Goal: Information Seeking & Learning: Learn about a topic

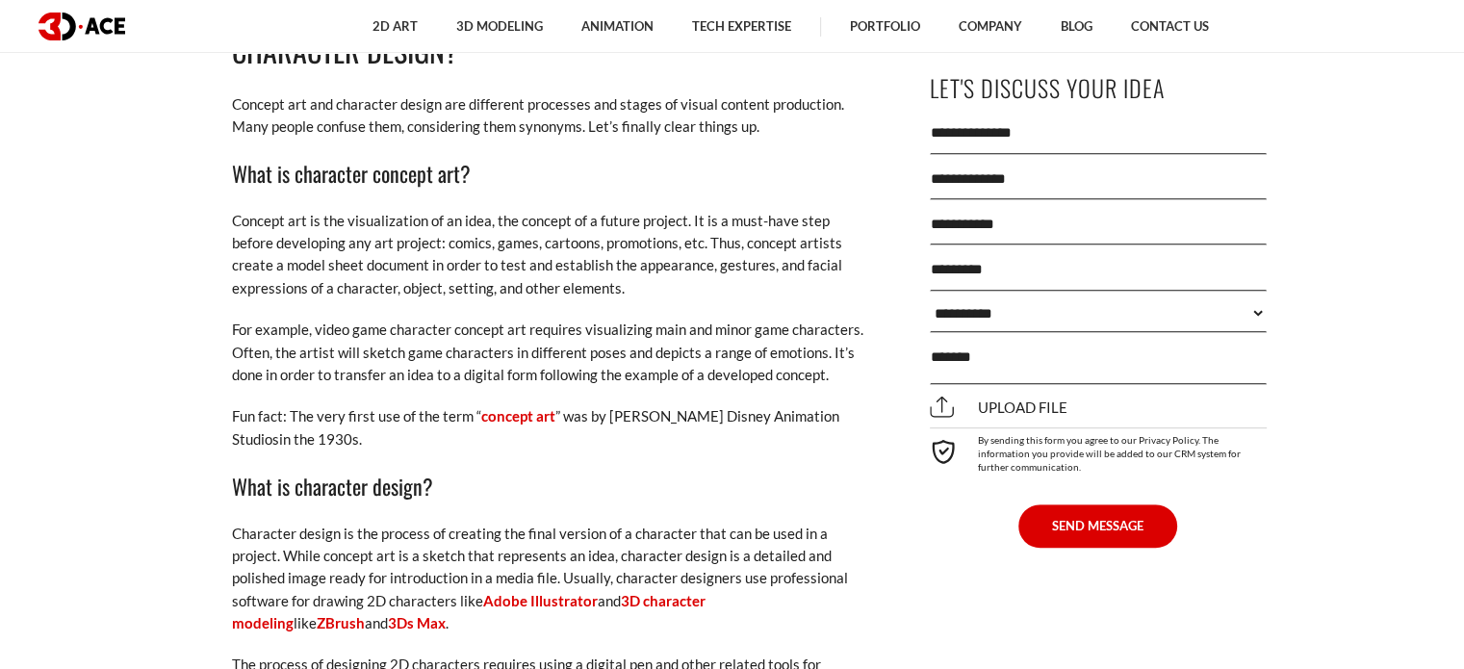
scroll to position [1251, 0]
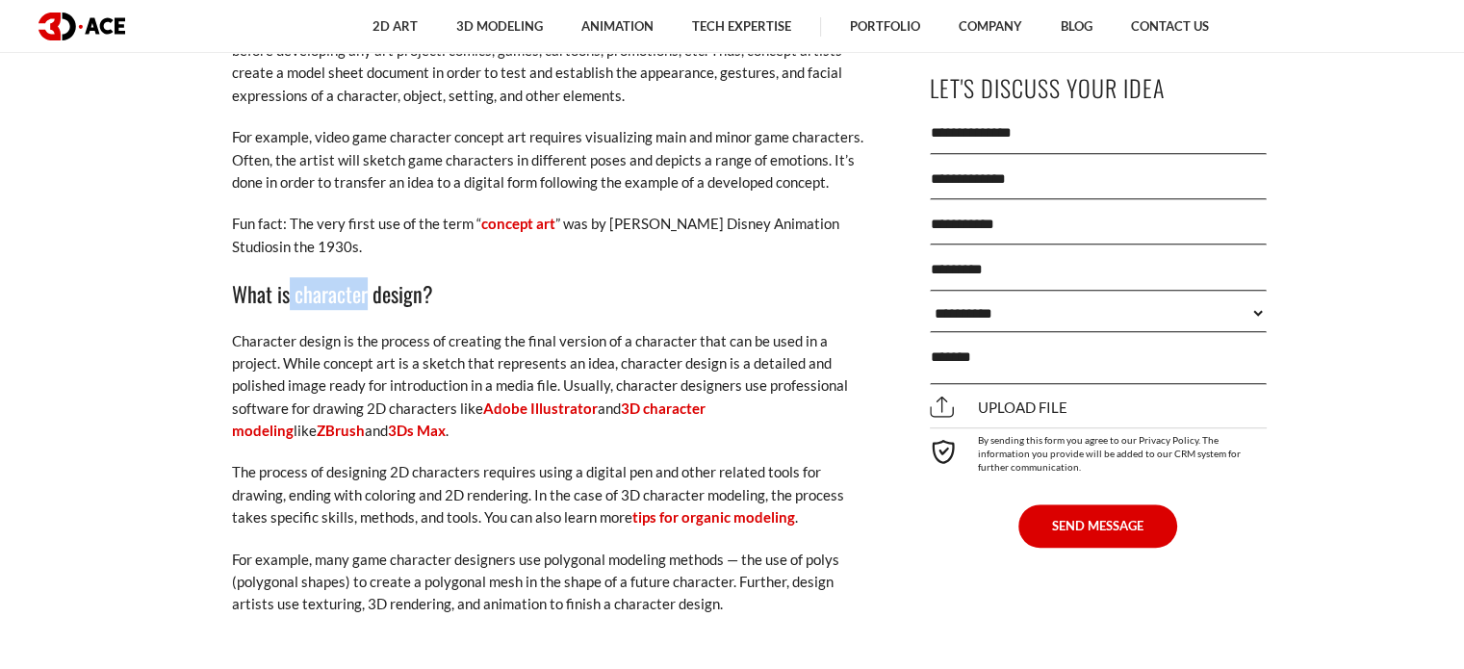
drag, startPoint x: 286, startPoint y: 249, endPoint x: 367, endPoint y: 242, distance: 81.2
click at [366, 277] on h3 "What is character design?" at bounding box center [549, 293] width 635 height 33
click at [367, 277] on h3 "What is character design?" at bounding box center [549, 293] width 635 height 33
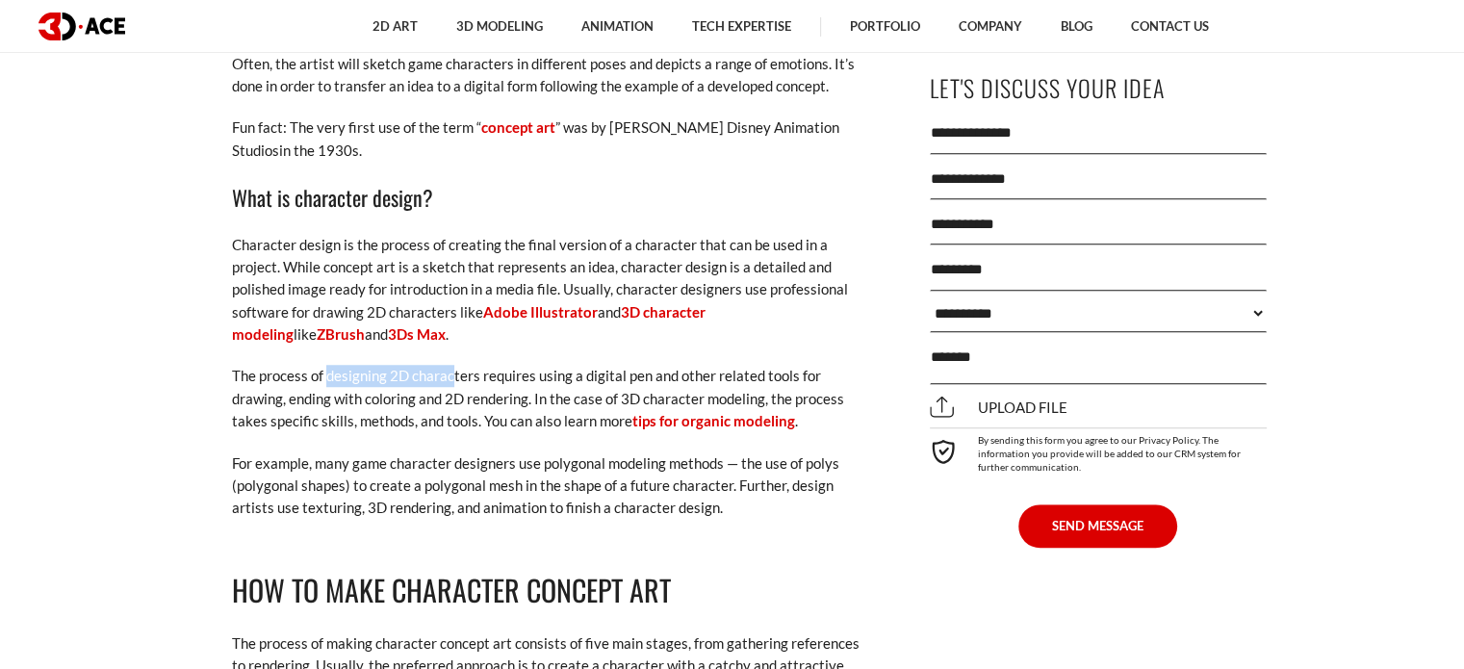
drag, startPoint x: 324, startPoint y: 326, endPoint x: 461, endPoint y: 315, distance: 137.2
drag, startPoint x: 547, startPoint y: 334, endPoint x: 628, endPoint y: 324, distance: 81.4
click at [628, 365] on p "The process of designing 2D characters requires using a digital pen and other r…" at bounding box center [549, 398] width 635 height 67
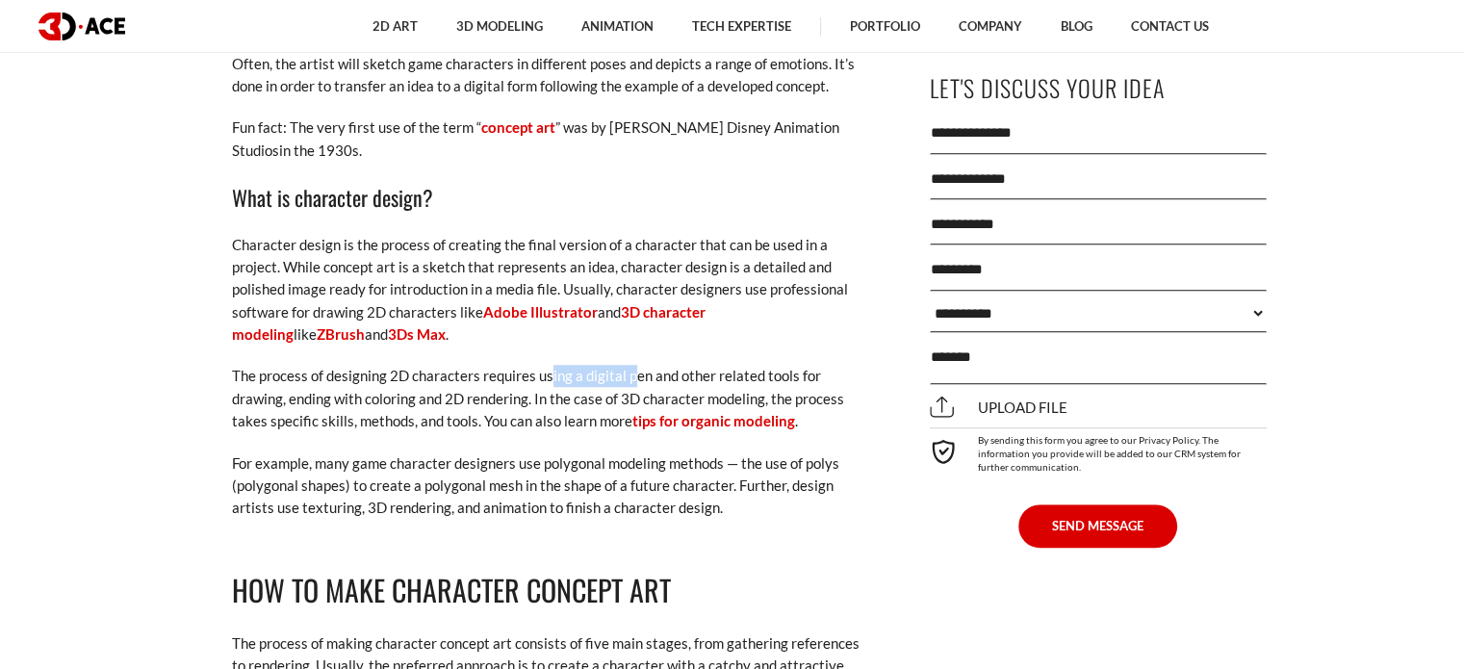
click at [628, 365] on p "The process of designing 2D characters requires using a digital pen and other r…" at bounding box center [549, 398] width 635 height 67
drag, startPoint x: 442, startPoint y: 359, endPoint x: 515, endPoint y: 347, distance: 74.2
click at [515, 365] on p "The process of designing 2D characters requires using a digital pen and other r…" at bounding box center [549, 398] width 635 height 67
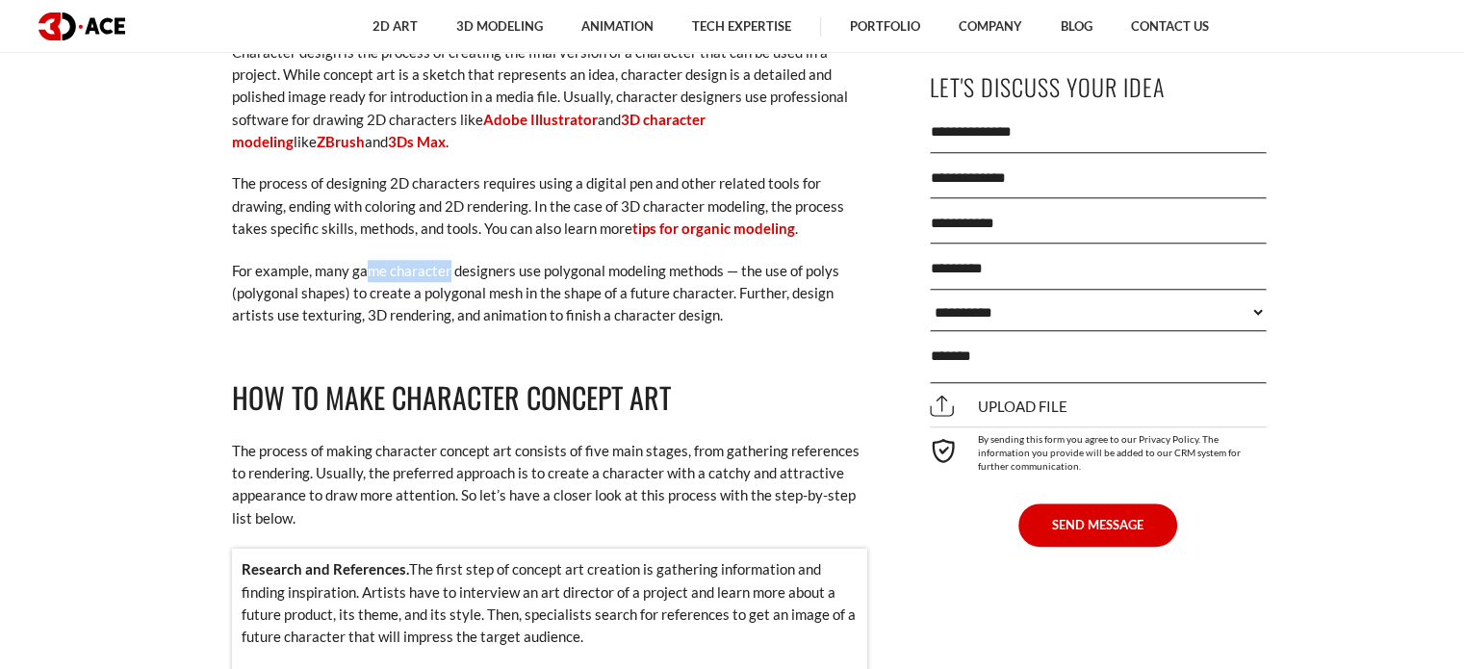
drag, startPoint x: 368, startPoint y: 231, endPoint x: 450, endPoint y: 217, distance: 83.1
click at [450, 260] on p "For example, many game character designers use polygonal modeling methods — the…" at bounding box center [549, 293] width 635 height 67
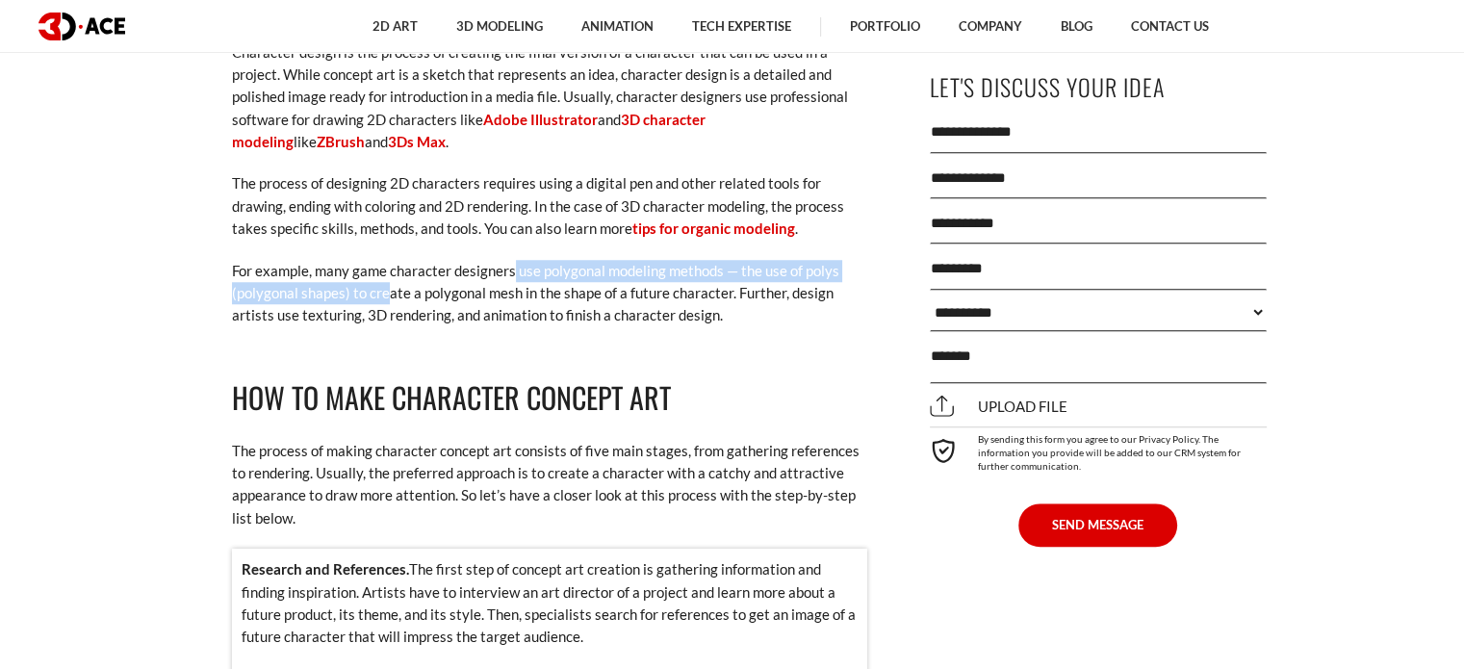
drag, startPoint x: 487, startPoint y: 230, endPoint x: 387, endPoint y: 244, distance: 101.0
click at [387, 260] on p "For example, many game character designers use polygonal modeling methods — the…" at bounding box center [549, 293] width 635 height 67
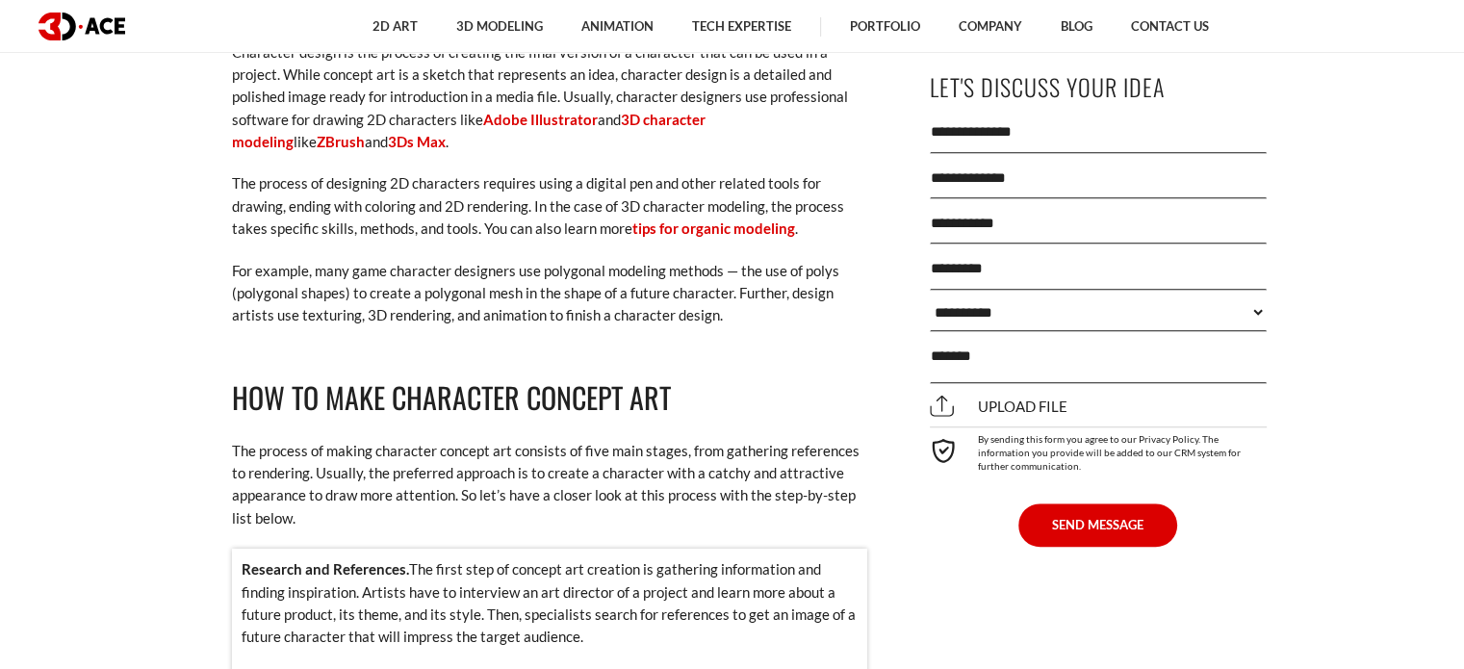
drag, startPoint x: 497, startPoint y: 266, endPoint x: 594, endPoint y: 244, distance: 99.5
click at [497, 266] on p "For example, many game character designers use polygonal modeling methods — the…" at bounding box center [549, 293] width 635 height 67
drag, startPoint x: 551, startPoint y: 230, endPoint x: 701, endPoint y: 217, distance: 150.8
click at [701, 260] on p "For example, many game character designers use polygonal modeling methods — the…" at bounding box center [549, 293] width 635 height 67
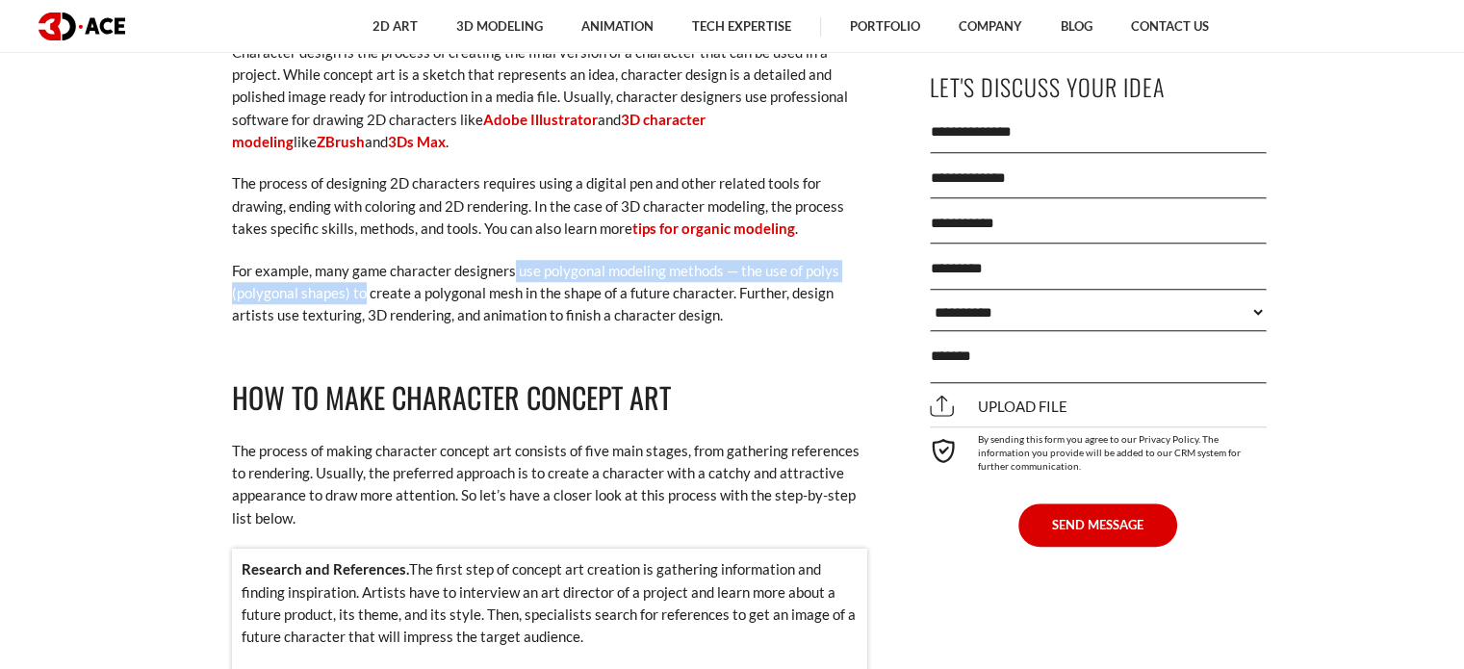
drag, startPoint x: 361, startPoint y: 242, endPoint x: 512, endPoint y: 233, distance: 151.4
click at [512, 260] on p "For example, many game character designers use polygonal modeling methods — the…" at bounding box center [549, 293] width 635 height 67
click at [557, 262] on p "For example, many game character designers use polygonal modeling methods — the…" at bounding box center [549, 293] width 635 height 67
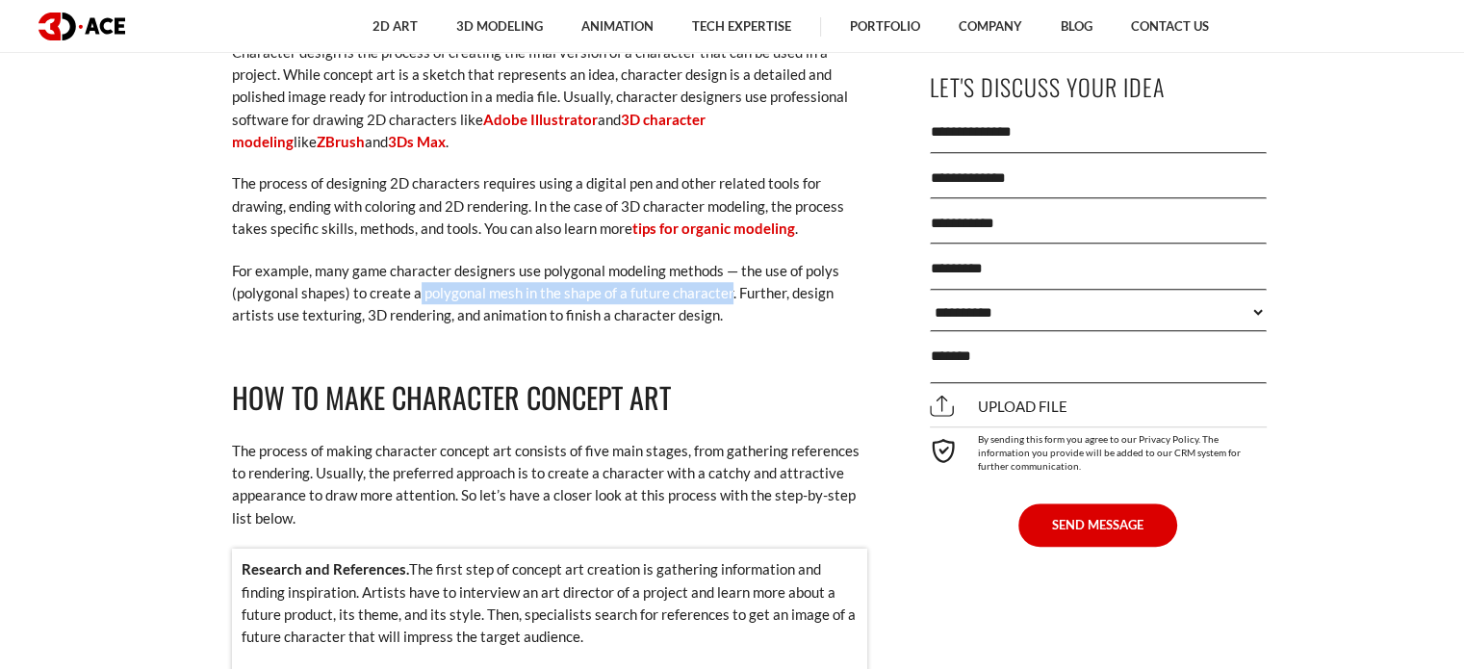
drag, startPoint x: 726, startPoint y: 252, endPoint x: 416, endPoint y: 249, distance: 310.0
click at [416, 260] on p "For example, many game character designers use polygonal modeling methods — the…" at bounding box center [549, 293] width 635 height 67
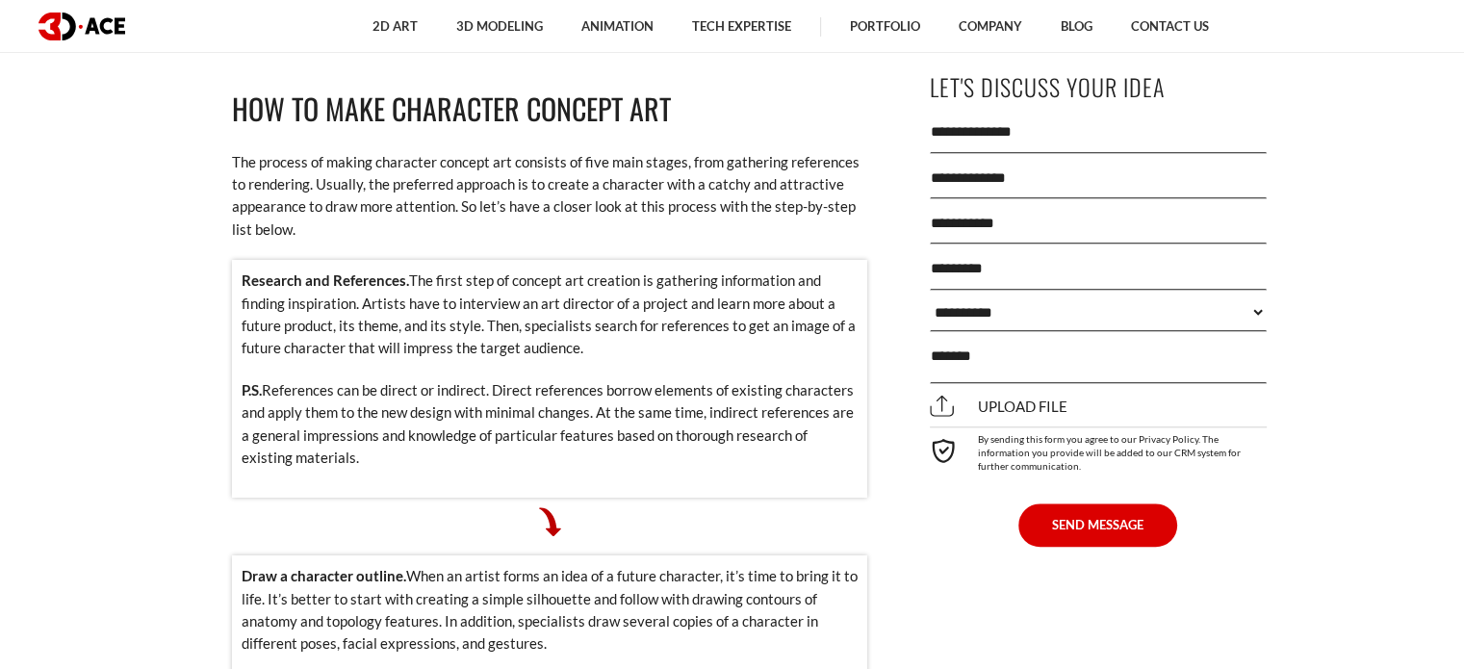
scroll to position [1636, 0]
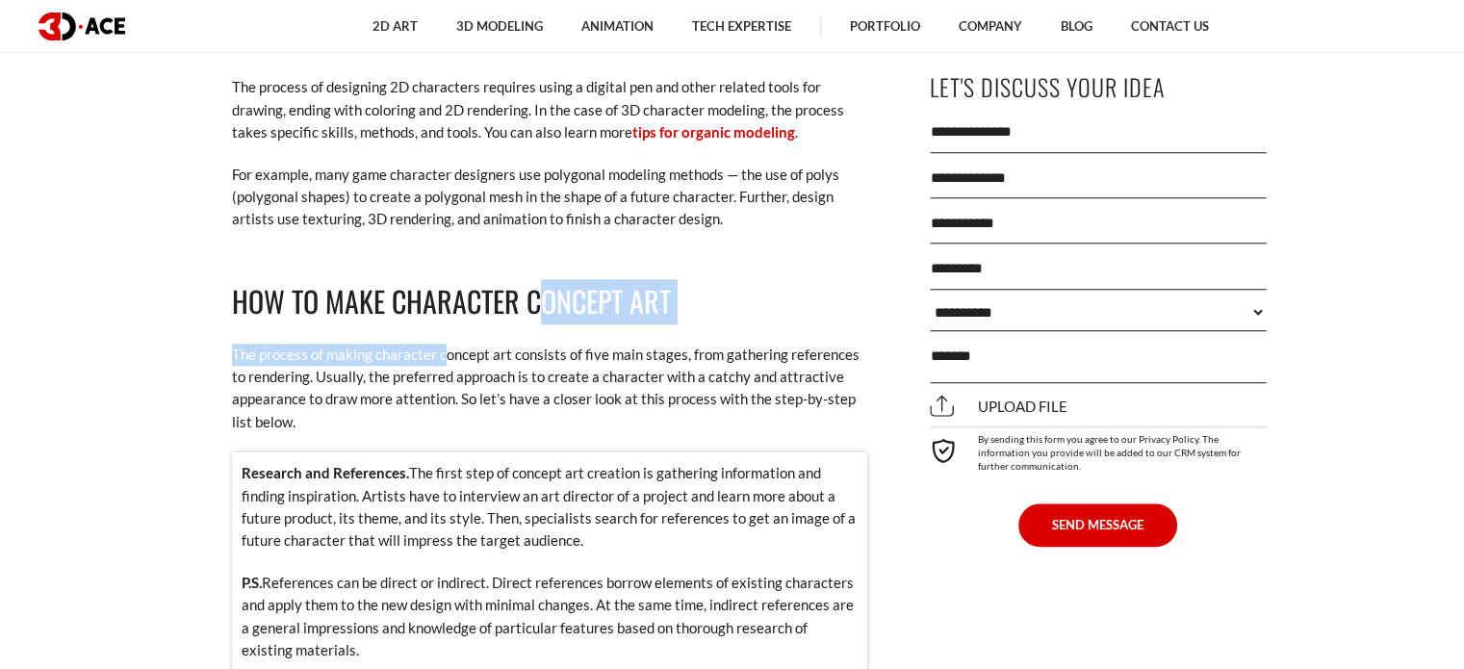
drag, startPoint x: 445, startPoint y: 290, endPoint x: 566, endPoint y: 292, distance: 121.3
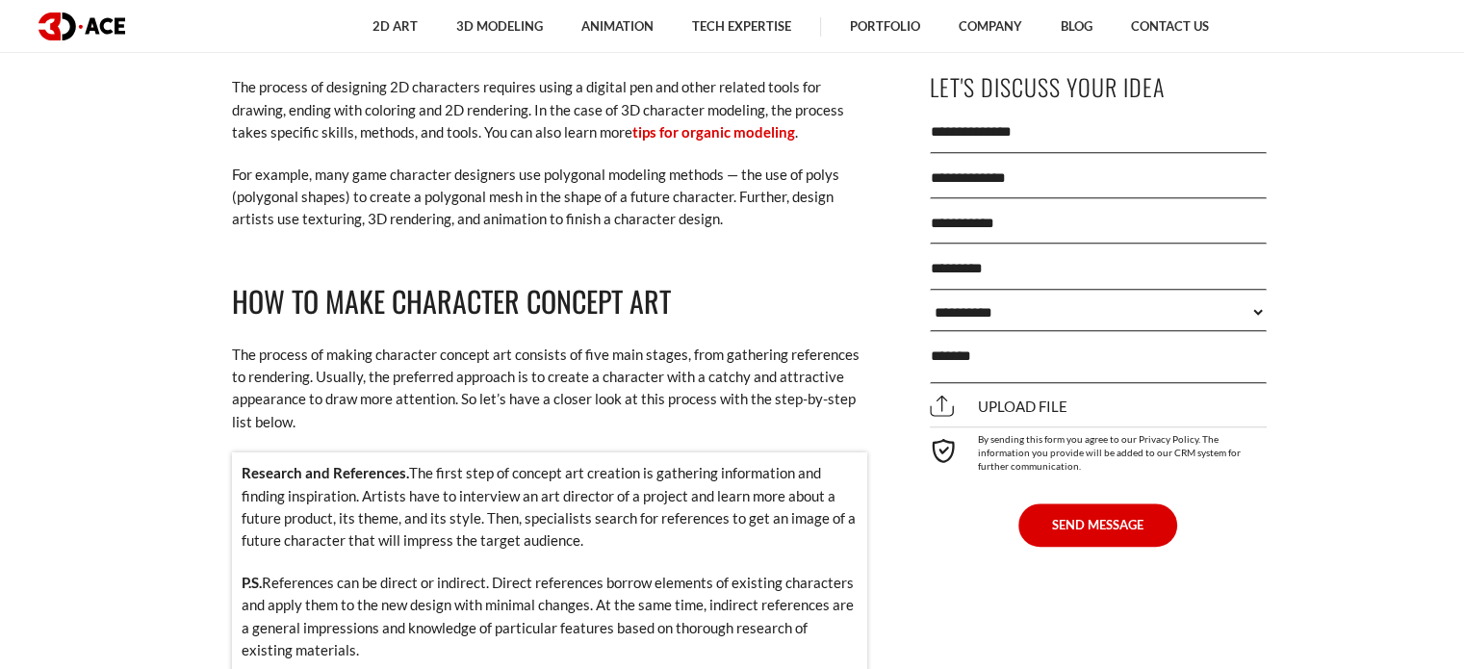
drag, startPoint x: 354, startPoint y: 311, endPoint x: 578, endPoint y: 314, distance: 223.3
click at [571, 344] on p "The process of making character concept art consists of five main stages, from …" at bounding box center [549, 389] width 635 height 90
click at [600, 344] on p "The process of making character concept art consists of five main stages, from …" at bounding box center [549, 389] width 635 height 90
drag, startPoint x: 670, startPoint y: 311, endPoint x: 528, endPoint y: 293, distance: 142.7
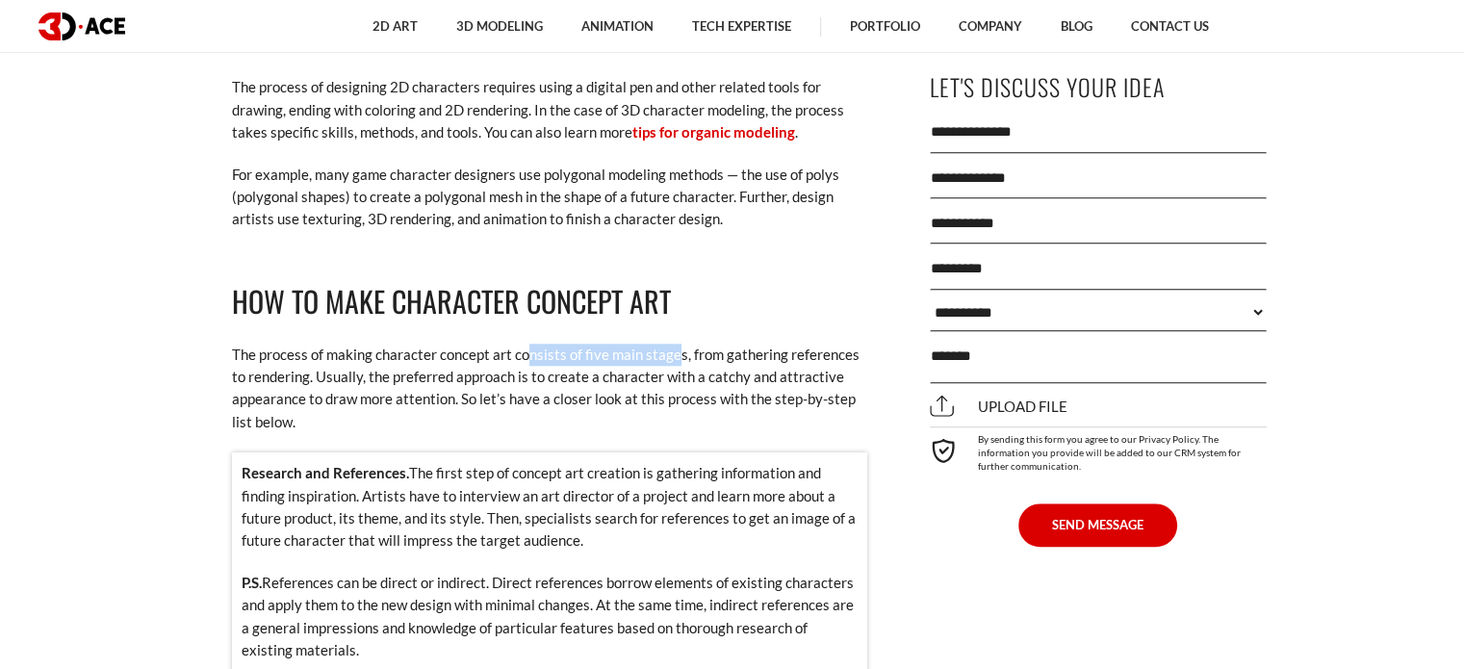
click at [624, 344] on p "The process of making character concept art consists of five main stages, from …" at bounding box center [549, 389] width 635 height 90
drag, startPoint x: 342, startPoint y: 308, endPoint x: 416, endPoint y: 304, distance: 74.2
click at [414, 344] on p "The process of making character concept art consists of five main stages, from …" at bounding box center [549, 389] width 635 height 90
click at [416, 344] on p "The process of making character concept art consists of five main stages, from …" at bounding box center [549, 389] width 635 height 90
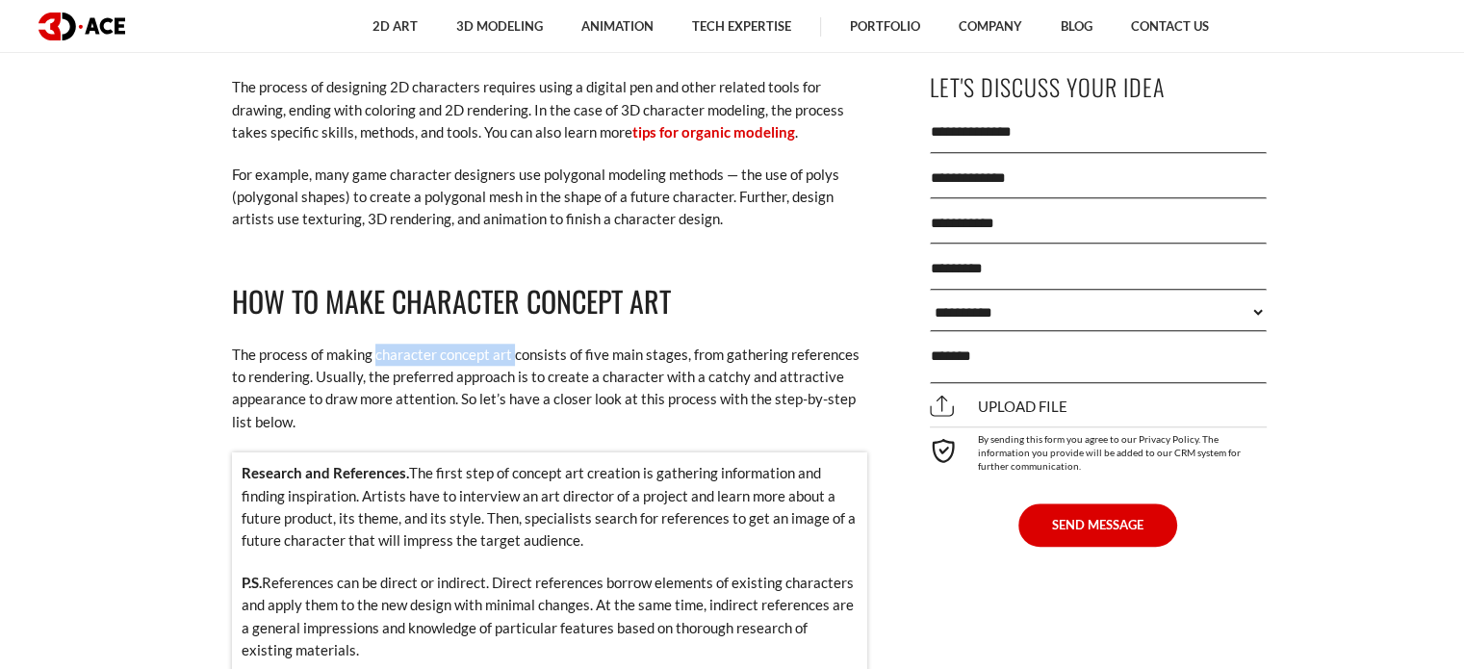
drag, startPoint x: 373, startPoint y: 311, endPoint x: 512, endPoint y: 315, distance: 138.7
click at [512, 344] on p "The process of making character concept art consists of five main stages, from …" at bounding box center [549, 389] width 635 height 90
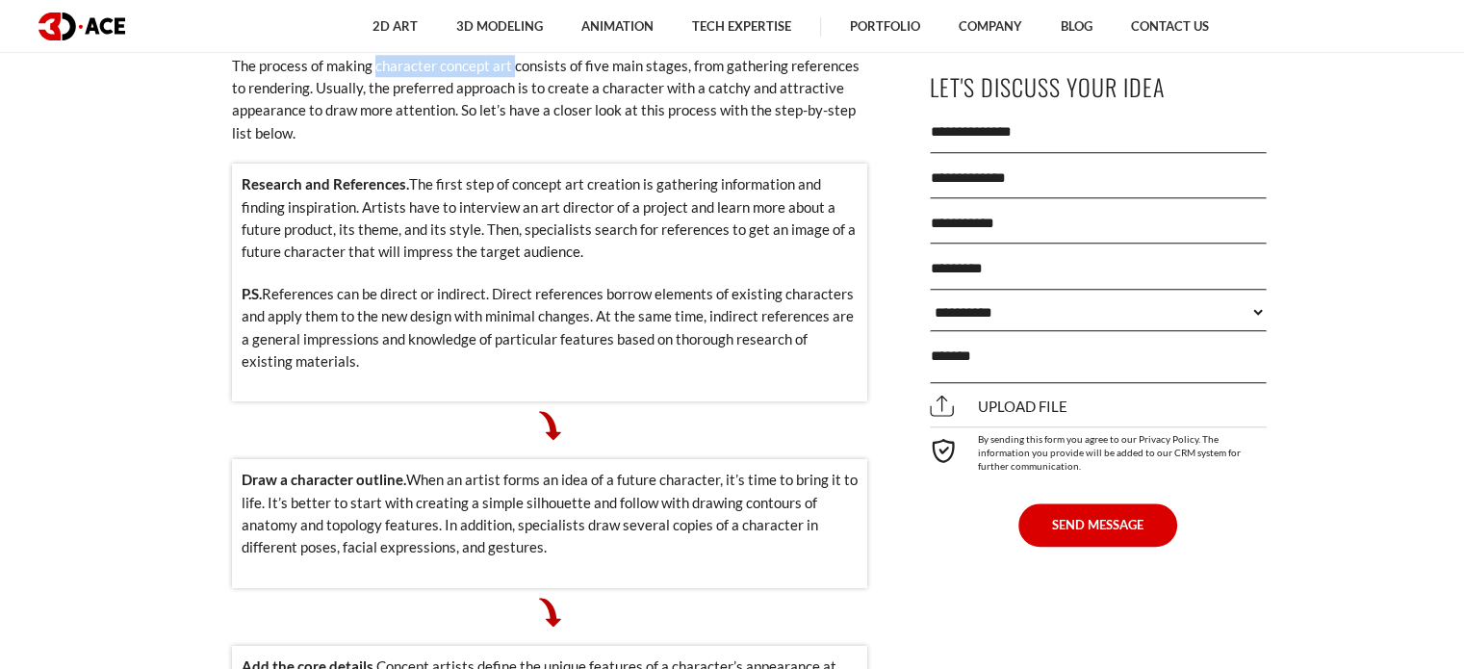
scroll to position [1829, 0]
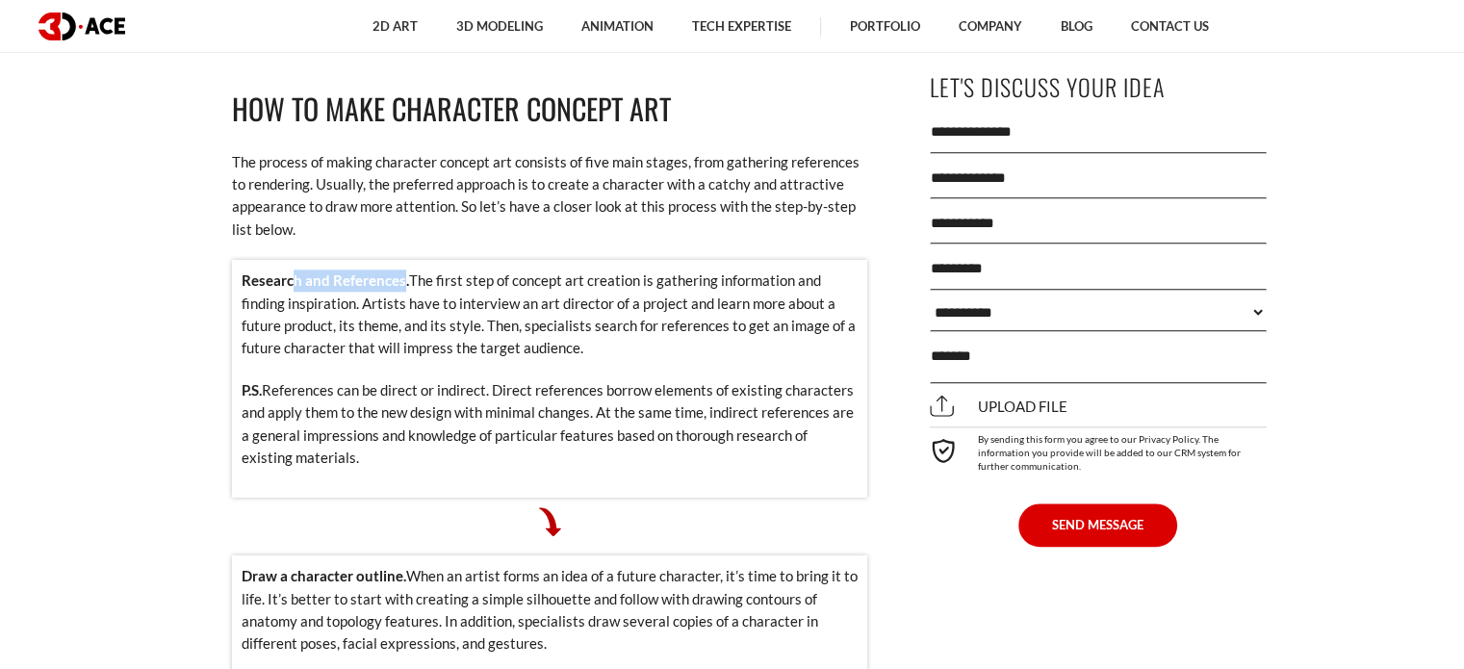
drag, startPoint x: 335, startPoint y: 238, endPoint x: 405, endPoint y: 238, distance: 70.3
click at [403, 271] on strong "Research and References." at bounding box center [325, 279] width 167 height 17
click at [543, 270] on p "Research and References. The first step of concept art creation is gathering in…" at bounding box center [550, 315] width 616 height 90
click at [749, 270] on p "Research and References. The first step of concept art creation is gathering in…" at bounding box center [550, 315] width 616 height 90
drag, startPoint x: 272, startPoint y: 265, endPoint x: 350, endPoint y: 257, distance: 78.3
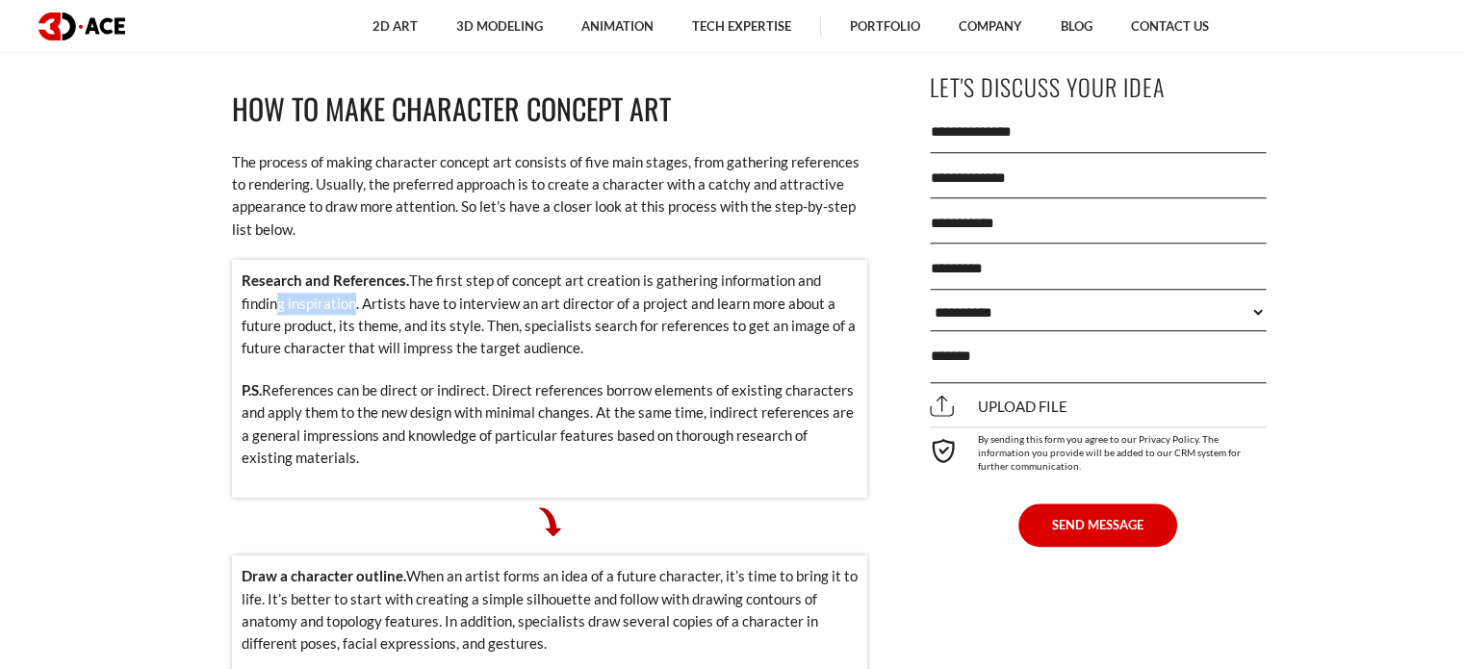
click at [350, 270] on p "Research and References. The first step of concept art creation is gathering in…" at bounding box center [550, 315] width 616 height 90
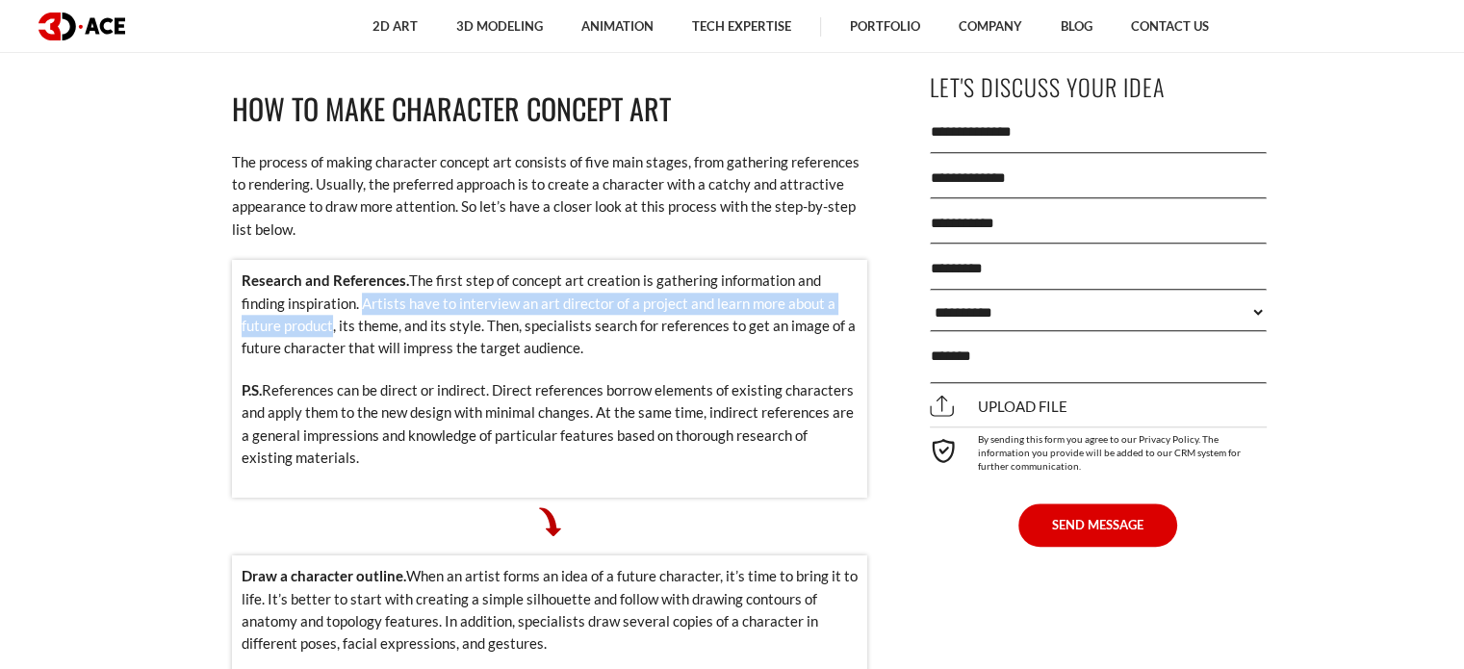
drag, startPoint x: 358, startPoint y: 264, endPoint x: 326, endPoint y: 285, distance: 38.2
click at [326, 285] on p "Research and References. The first step of concept art creation is gathering in…" at bounding box center [550, 315] width 616 height 90
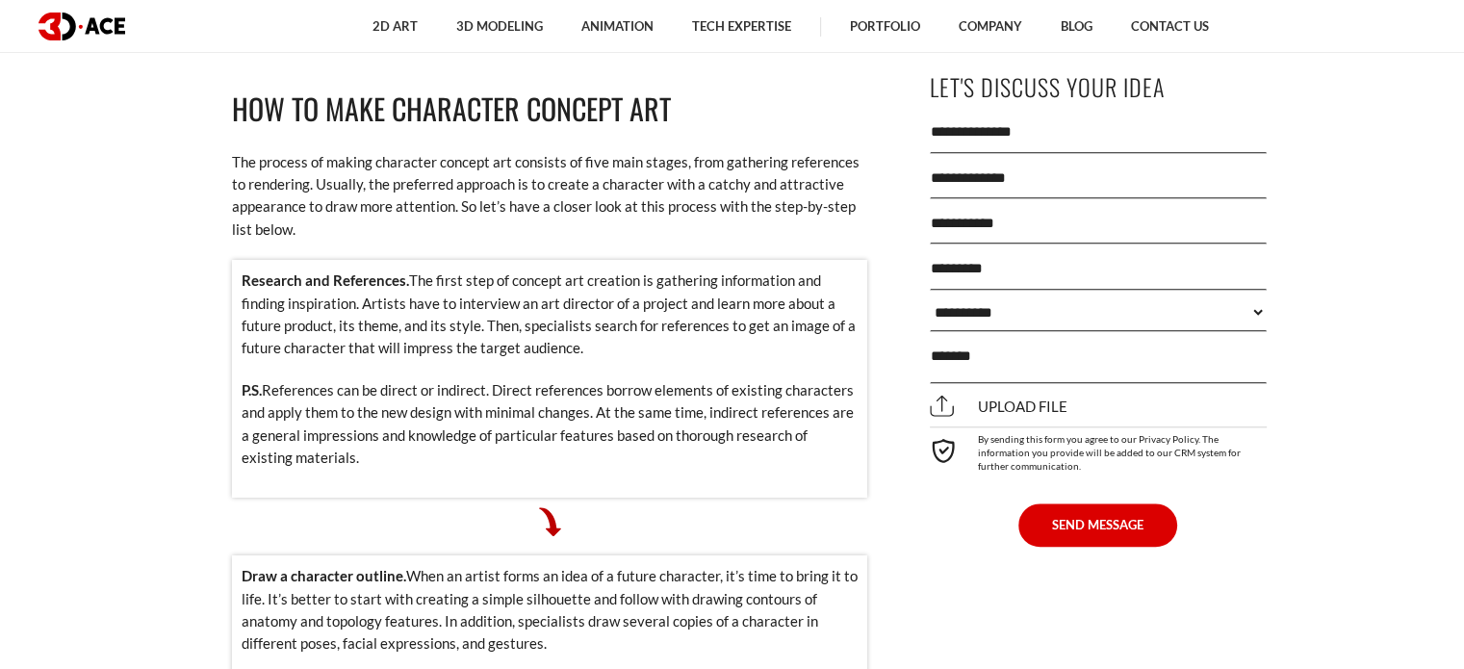
click at [425, 285] on p "Research and References. The first step of concept art creation is gathering in…" at bounding box center [550, 315] width 616 height 90
click at [463, 280] on p "Research and References. The first step of concept art creation is gathering in…" at bounding box center [550, 315] width 616 height 90
click at [466, 280] on p "Research and References. The first step of concept art creation is gathering in…" at bounding box center [550, 315] width 616 height 90
drag, startPoint x: 524, startPoint y: 287, endPoint x: 632, endPoint y: 291, distance: 108.8
click at [632, 291] on p "Research and References. The first step of concept art creation is gathering in…" at bounding box center [550, 315] width 616 height 90
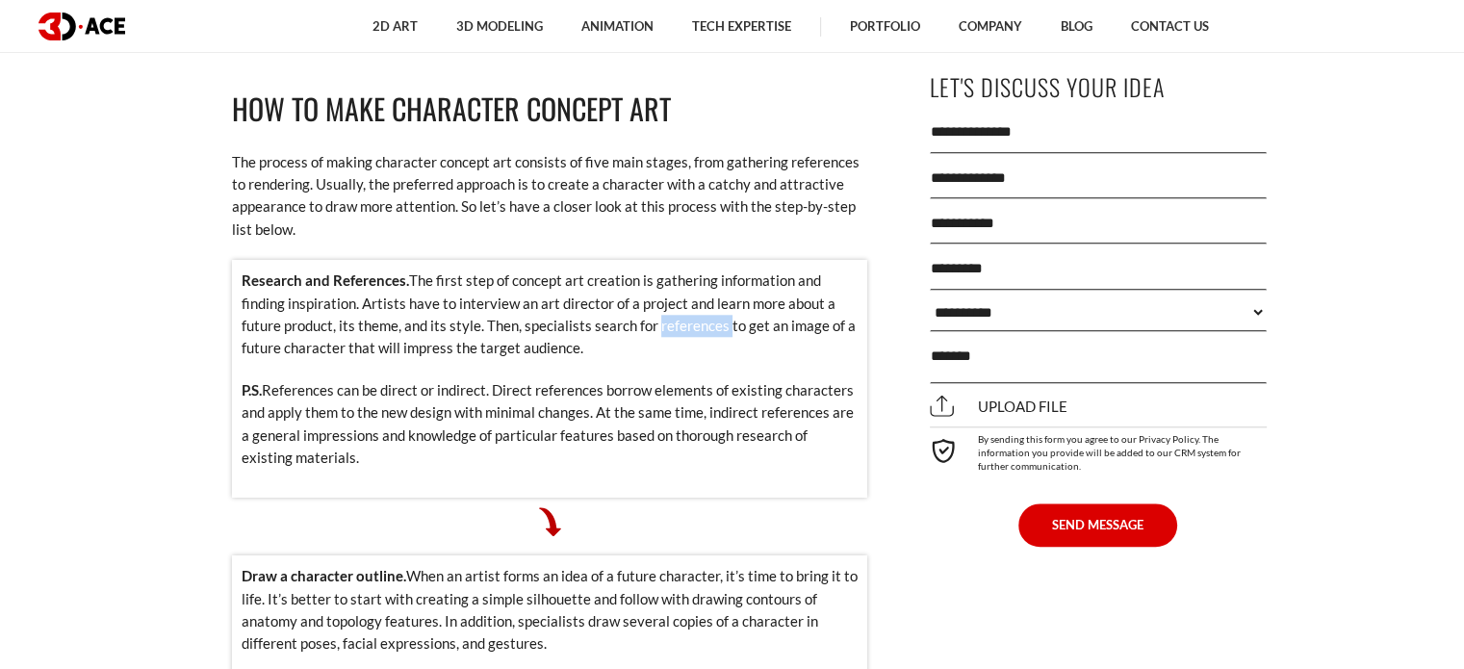
drag, startPoint x: 654, startPoint y: 287, endPoint x: 720, endPoint y: 289, distance: 66.4
click at [720, 289] on p "Research and References. The first step of concept art creation is gathering in…" at bounding box center [550, 315] width 616 height 90
drag, startPoint x: 303, startPoint y: 348, endPoint x: 393, endPoint y: 347, distance: 89.5
click at [347, 379] on p "P.S. References can be direct or indirect. Direct references borrow elements of…" at bounding box center [550, 424] width 616 height 90
click at [431, 379] on p "P.S. References can be direct or indirect. Direct references borrow elements of…" at bounding box center [550, 424] width 616 height 90
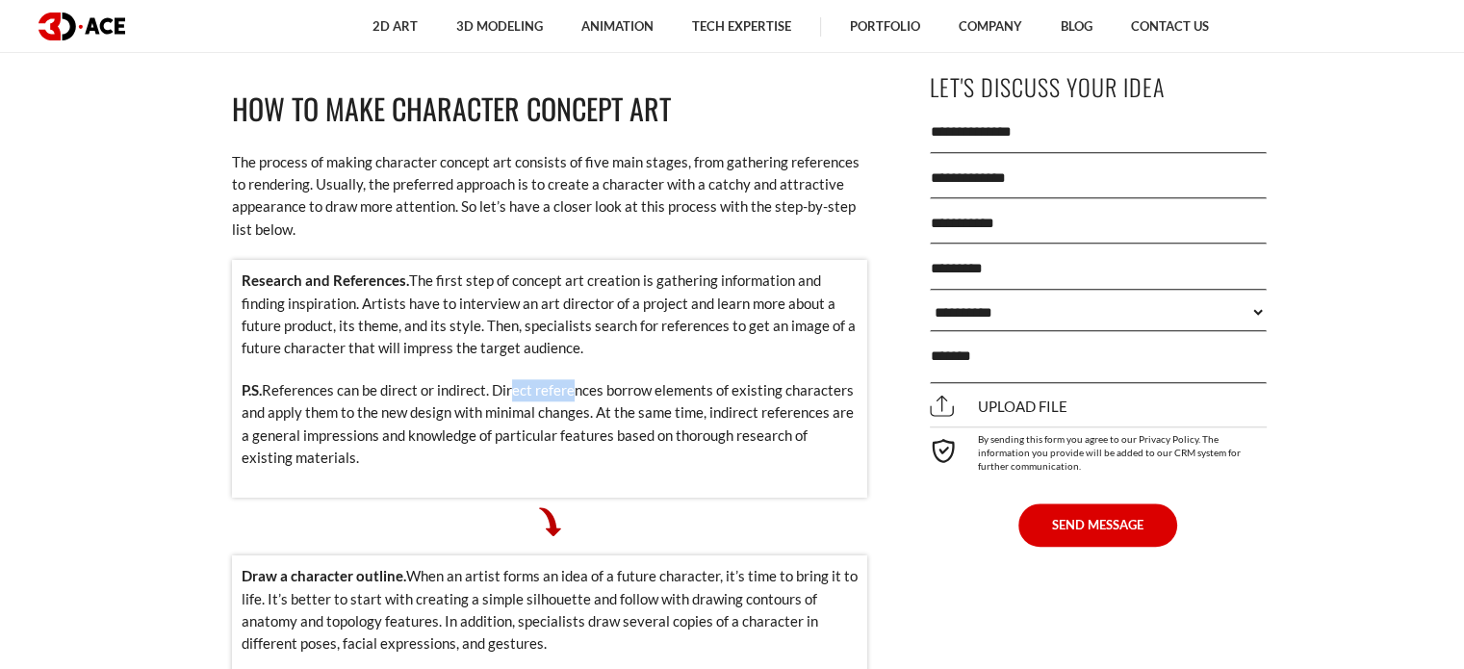
drag, startPoint x: 511, startPoint y: 351, endPoint x: 569, endPoint y: 349, distance: 57.8
click at [569, 379] on p "P.S. References can be direct or indirect. Direct references borrow elements of…" at bounding box center [550, 424] width 616 height 90
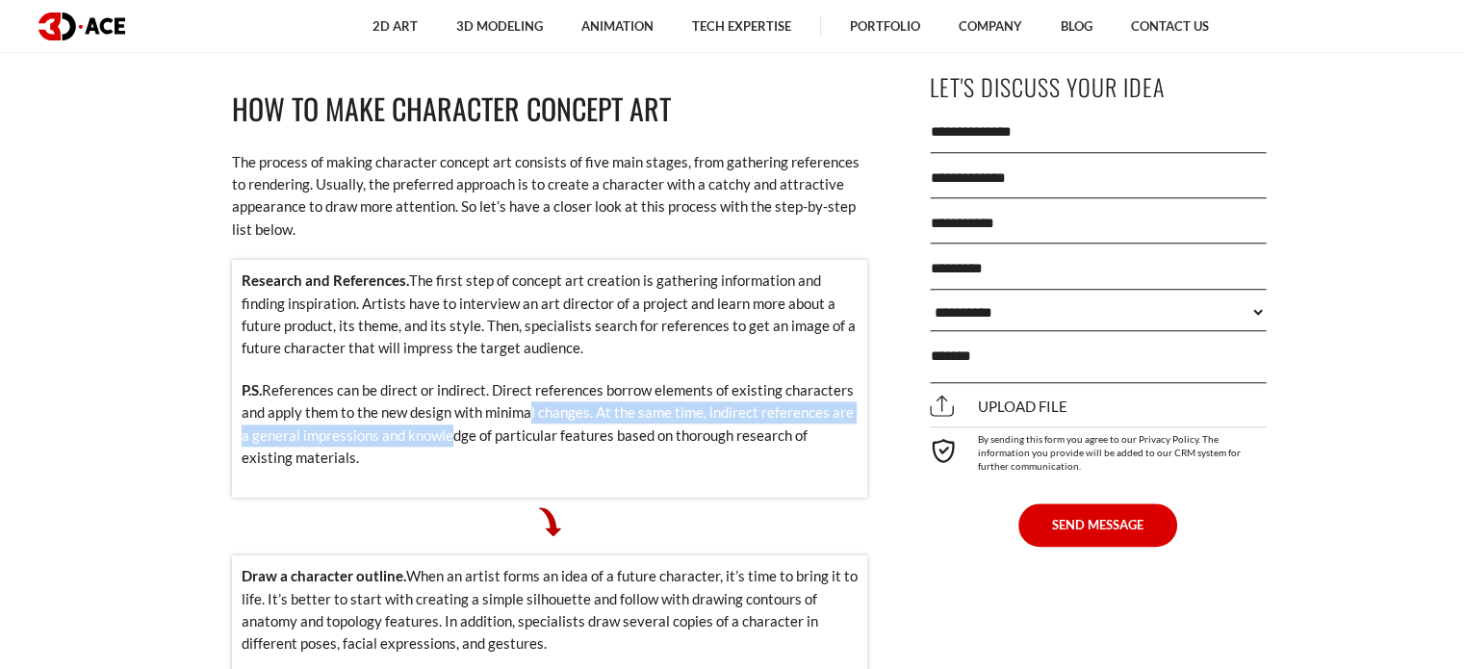
drag, startPoint x: 448, startPoint y: 382, endPoint x: 523, endPoint y: 373, distance: 75.7
click at [523, 379] on p "P.S. References can be direct or indirect. Direct references borrow elements of…" at bounding box center [550, 424] width 616 height 90
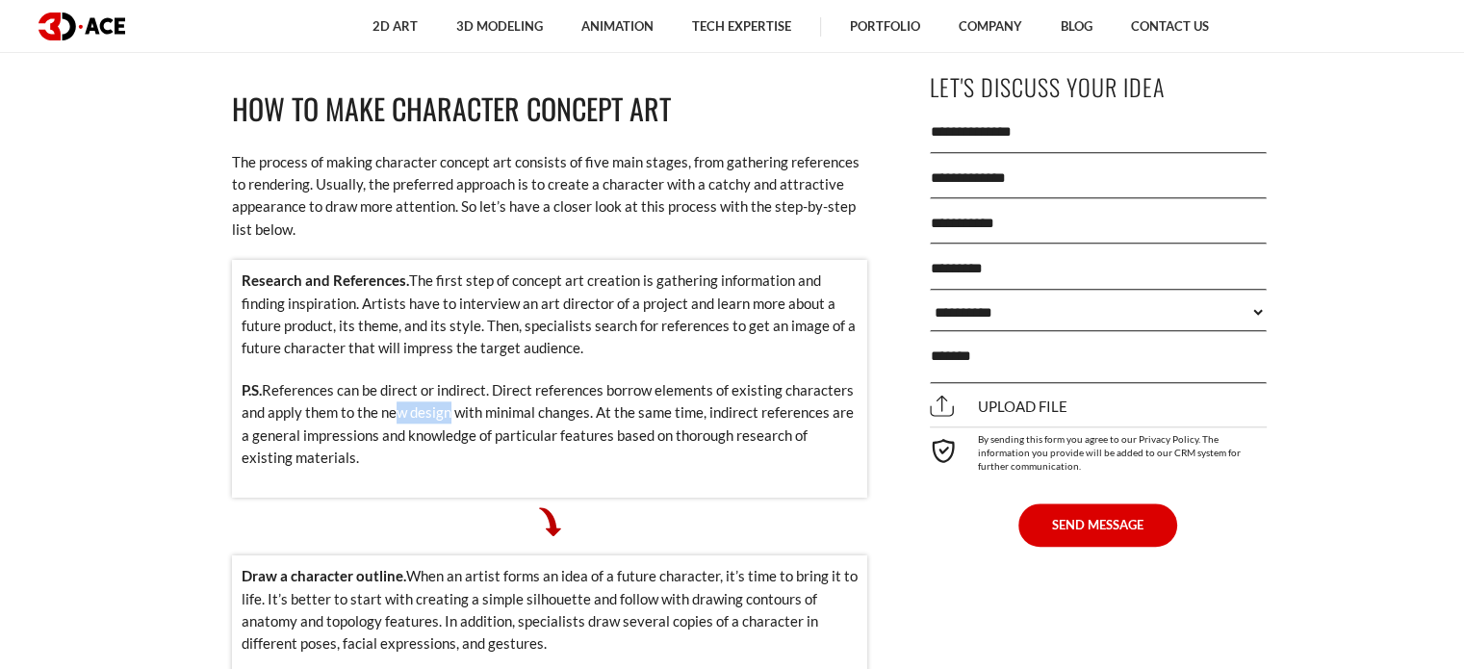
drag, startPoint x: 386, startPoint y: 373, endPoint x: 452, endPoint y: 366, distance: 66.9
click at [447, 379] on p "P.S. References can be direct or indirect. Direct references borrow elements of…" at bounding box center [550, 424] width 616 height 90
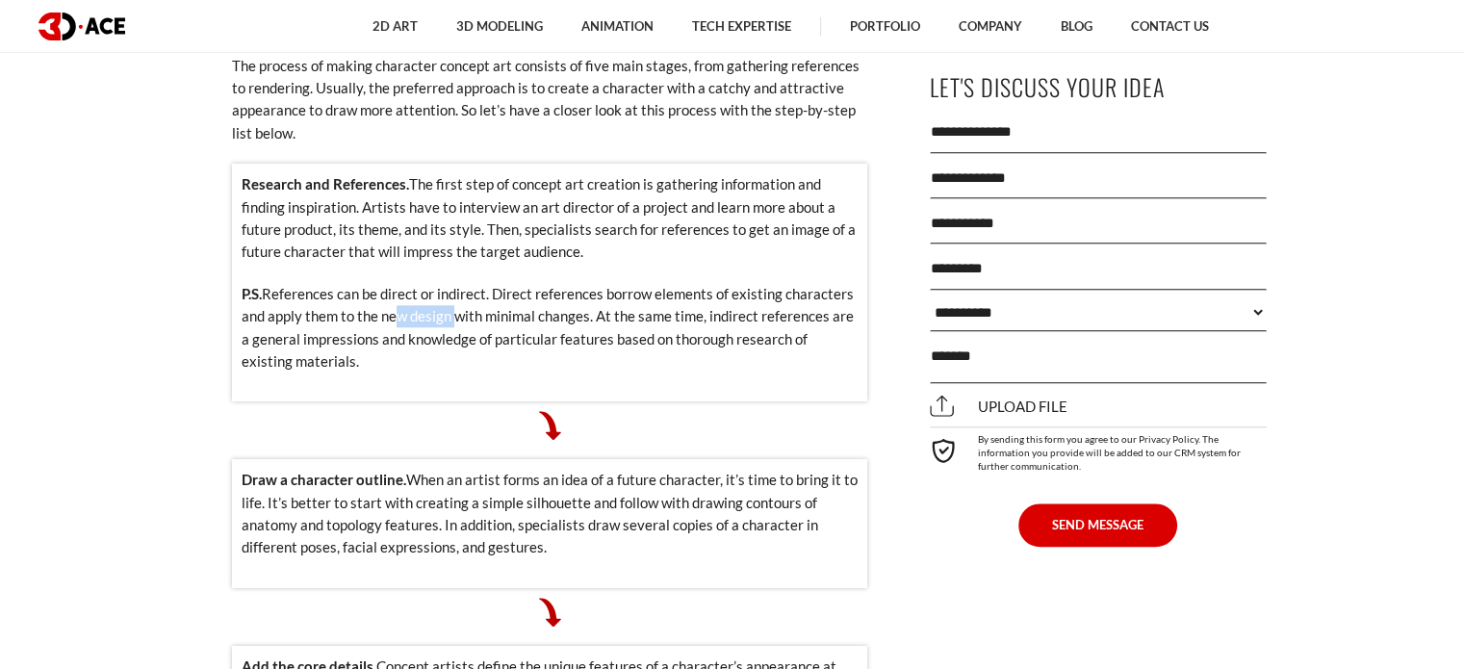
scroll to position [2118, 0]
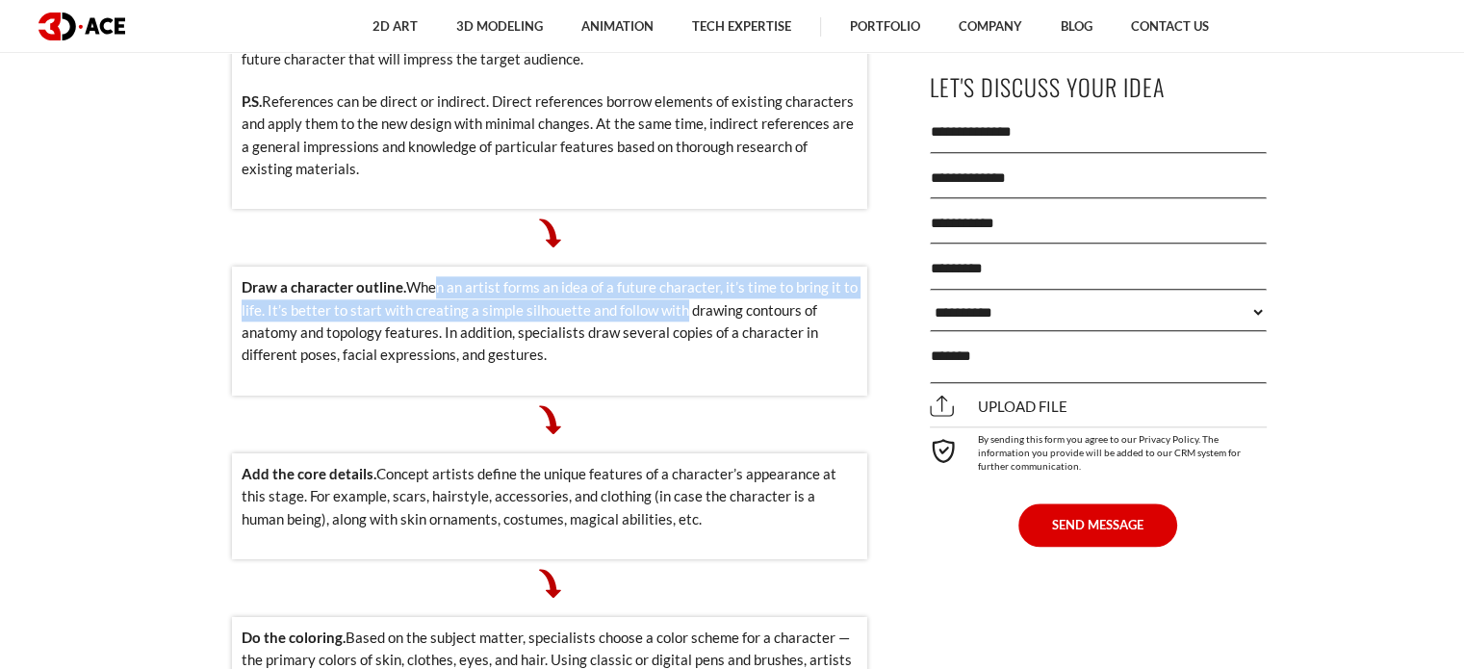
drag, startPoint x: 428, startPoint y: 239, endPoint x: 687, endPoint y: 264, distance: 260.1
click at [682, 276] on p "Draw a character outline. When an artist forms an idea of a future character, i…" at bounding box center [550, 321] width 616 height 90
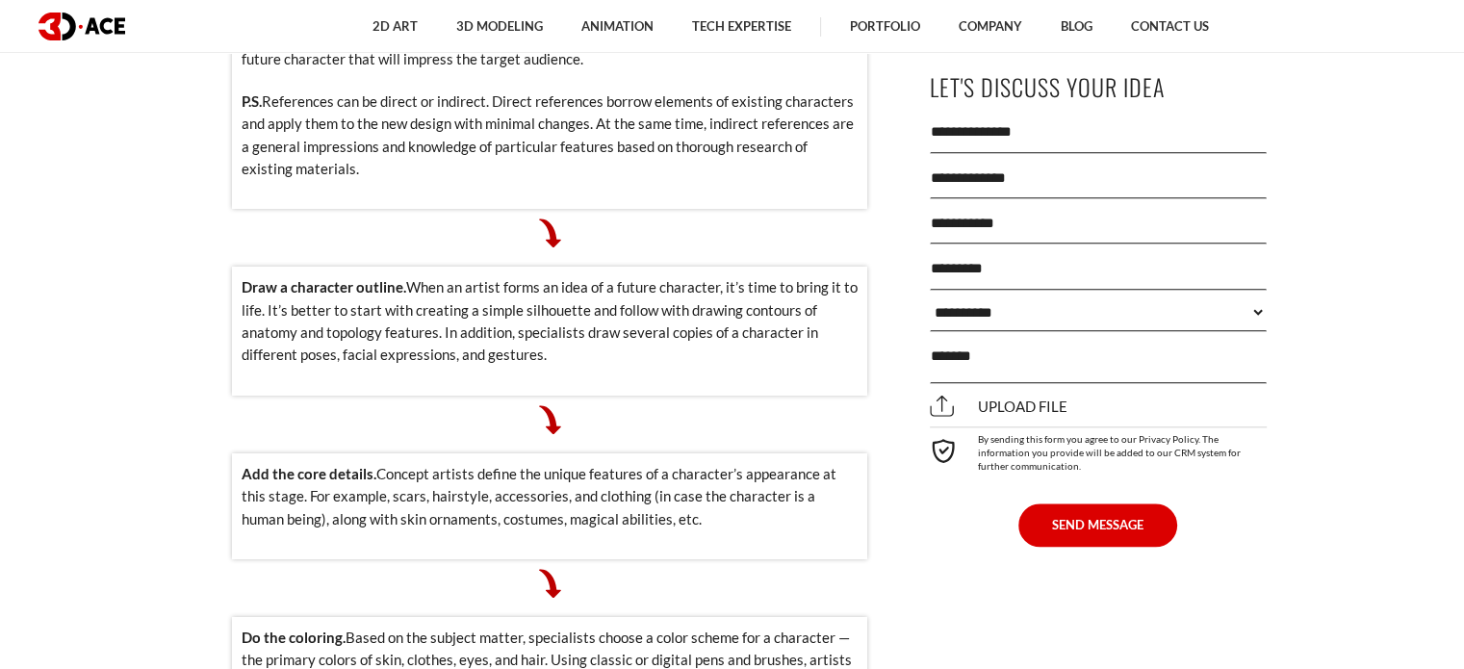
click at [693, 276] on p "Draw a character outline. When an artist forms an idea of a future character, i…" at bounding box center [550, 321] width 616 height 90
drag, startPoint x: 365, startPoint y: 268, endPoint x: 599, endPoint y: 265, distance: 233.9
click at [599, 276] on p "Draw a character outline. When an artist forms an idea of a future character, i…" at bounding box center [550, 321] width 616 height 90
drag, startPoint x: 599, startPoint y: 265, endPoint x: 582, endPoint y: 273, distance: 18.5
click at [599, 276] on p "Draw a character outline. When an artist forms an idea of a future character, i…" at bounding box center [550, 321] width 616 height 90
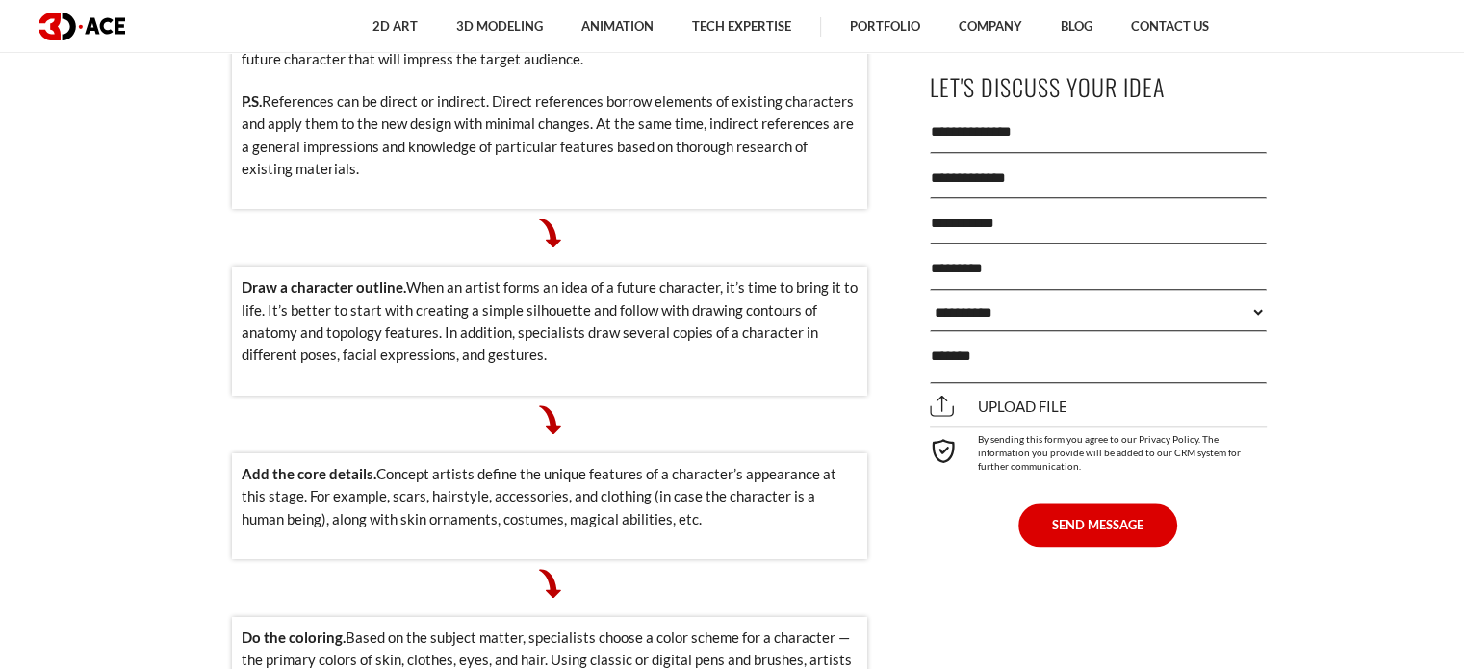
click at [340, 296] on p "Draw a character outline. When an artist forms an idea of a future character, i…" at bounding box center [550, 321] width 616 height 90
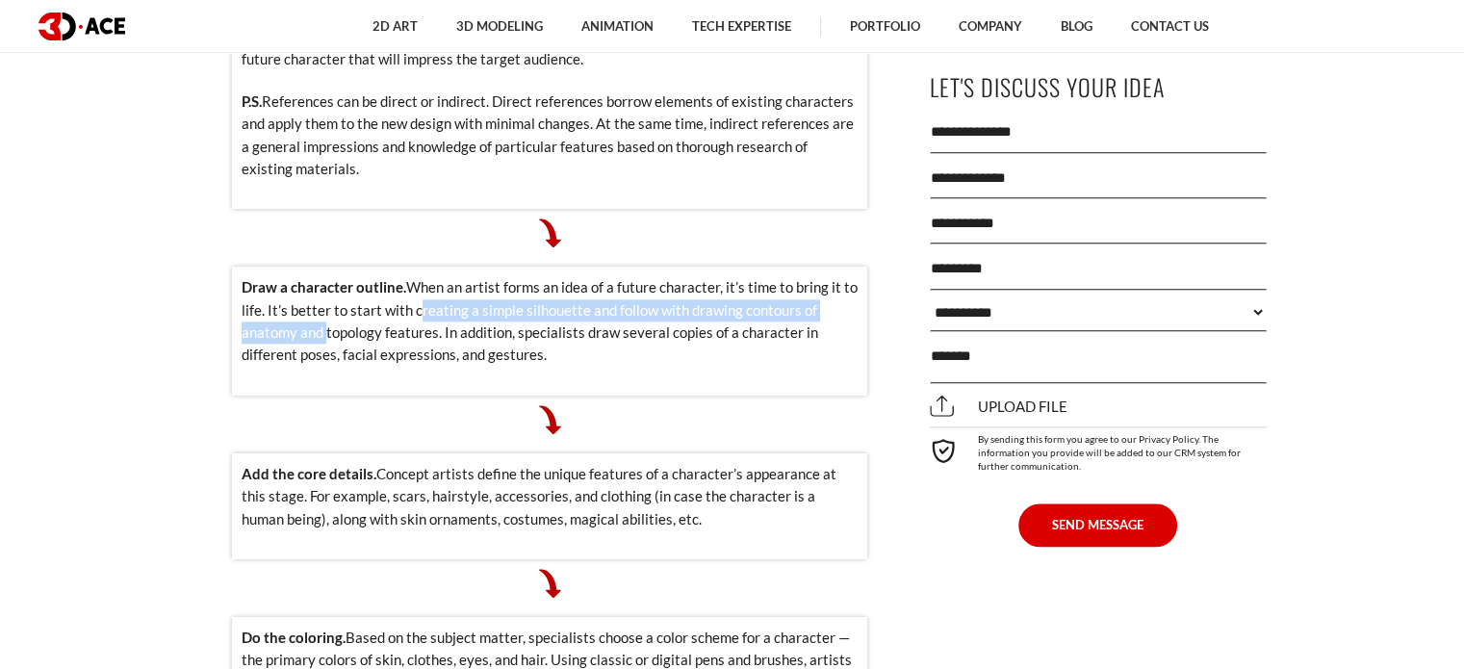
drag, startPoint x: 320, startPoint y: 285, endPoint x: 410, endPoint y: 276, distance: 90.9
click at [410, 276] on p "Draw a character outline. When an artist forms an idea of a future character, i…" at bounding box center [550, 321] width 616 height 90
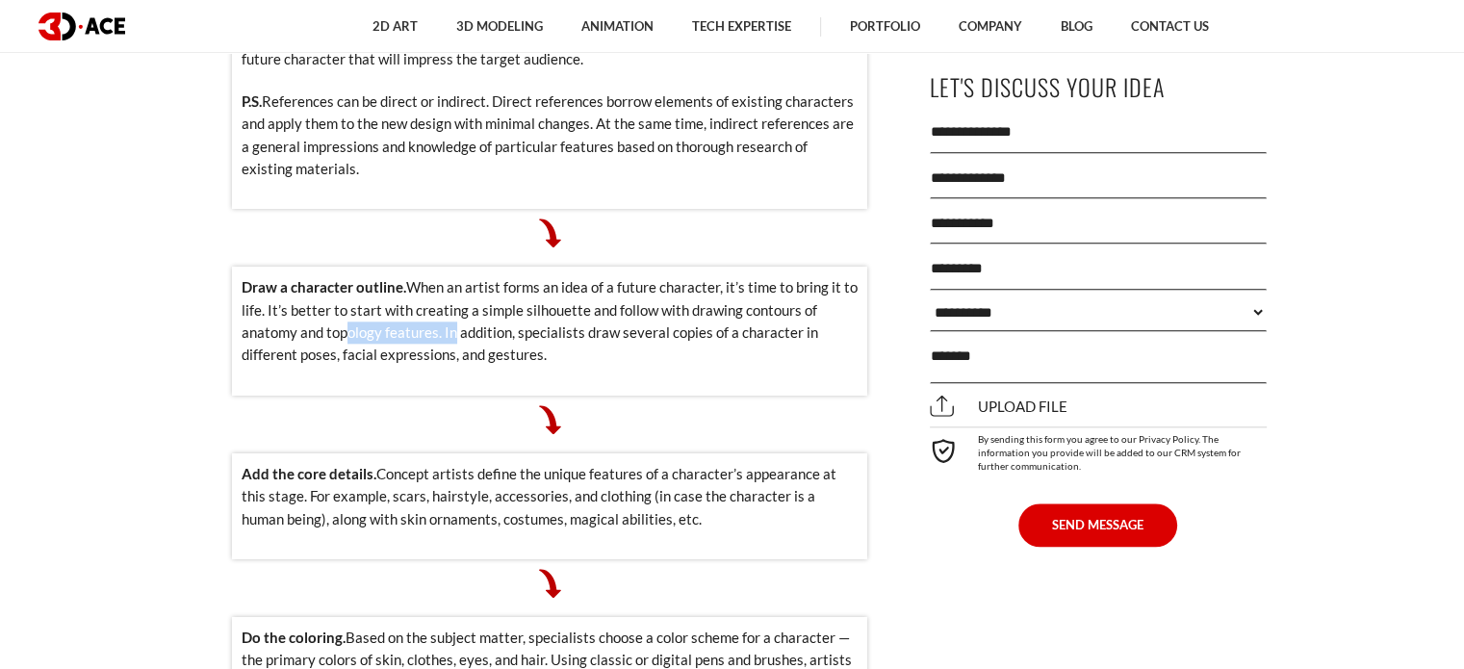
drag, startPoint x: 341, startPoint y: 291, endPoint x: 447, endPoint y: 288, distance: 105.9
click at [447, 288] on p "Draw a character outline. When an artist forms an idea of a future character, i…" at bounding box center [550, 321] width 616 height 90
drag, startPoint x: 519, startPoint y: 290, endPoint x: 598, endPoint y: 284, distance: 79.1
click at [598, 284] on p "Draw a character outline. When an artist forms an idea of a future character, i…" at bounding box center [550, 321] width 616 height 90
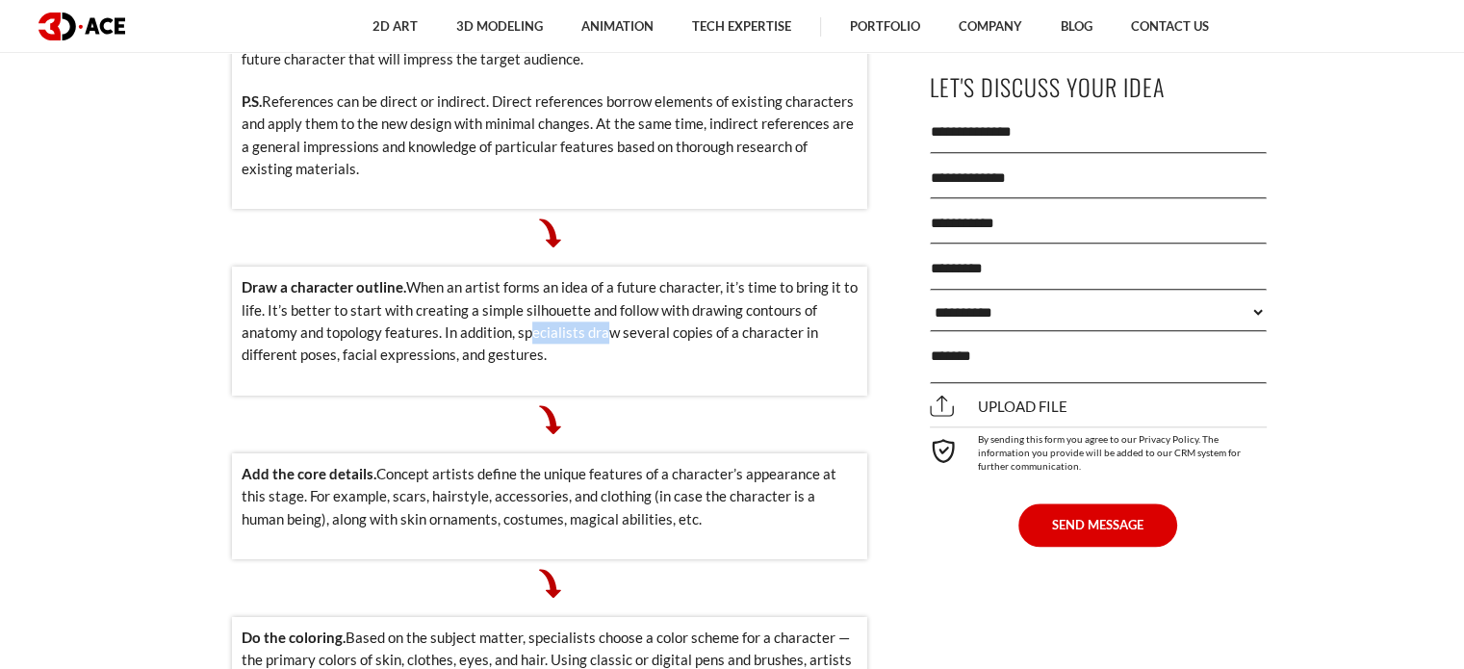
click at [598, 284] on p "Draw a character outline. When an artist forms an idea of a future character, i…" at bounding box center [550, 321] width 616 height 90
drag
click at [585, 288] on p "Draw a character outline. When an artist forms an idea of a future character, i…" at bounding box center [550, 321] width 616 height 90
click at [572, 288] on p "Draw a character outline. When an artist forms an idea of a future character, i…" at bounding box center [550, 321] width 616 height 90
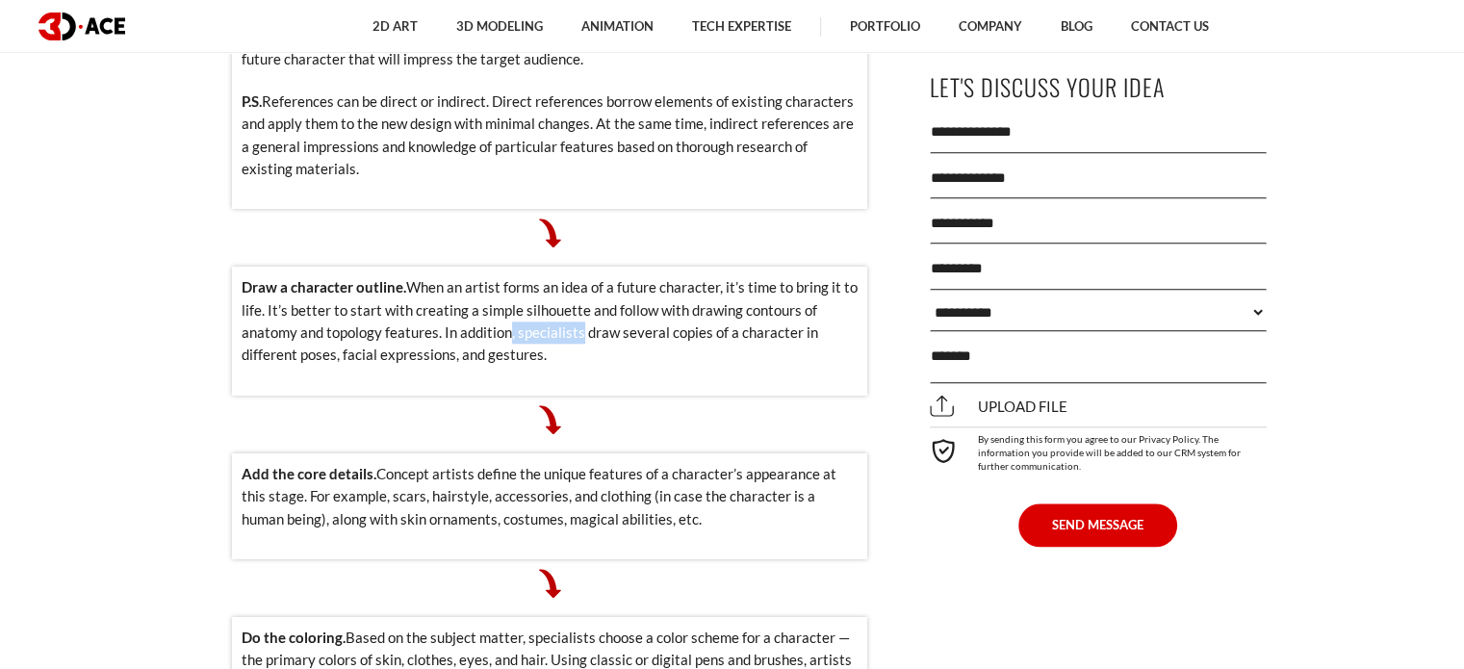
click at [572, 288] on p "Draw a character outline. When an artist forms an idea of a future character, i…" at bounding box center [550, 321] width 616 height 90
click at [579, 287] on p "Draw a character outline. When an artist forms an idea of a future character, i…" at bounding box center [550, 321] width 616 height 90
click at [545, 292] on p "Draw a character outline. When an artist forms an idea of a future character, i…" at bounding box center [550, 321] width 616 height 90
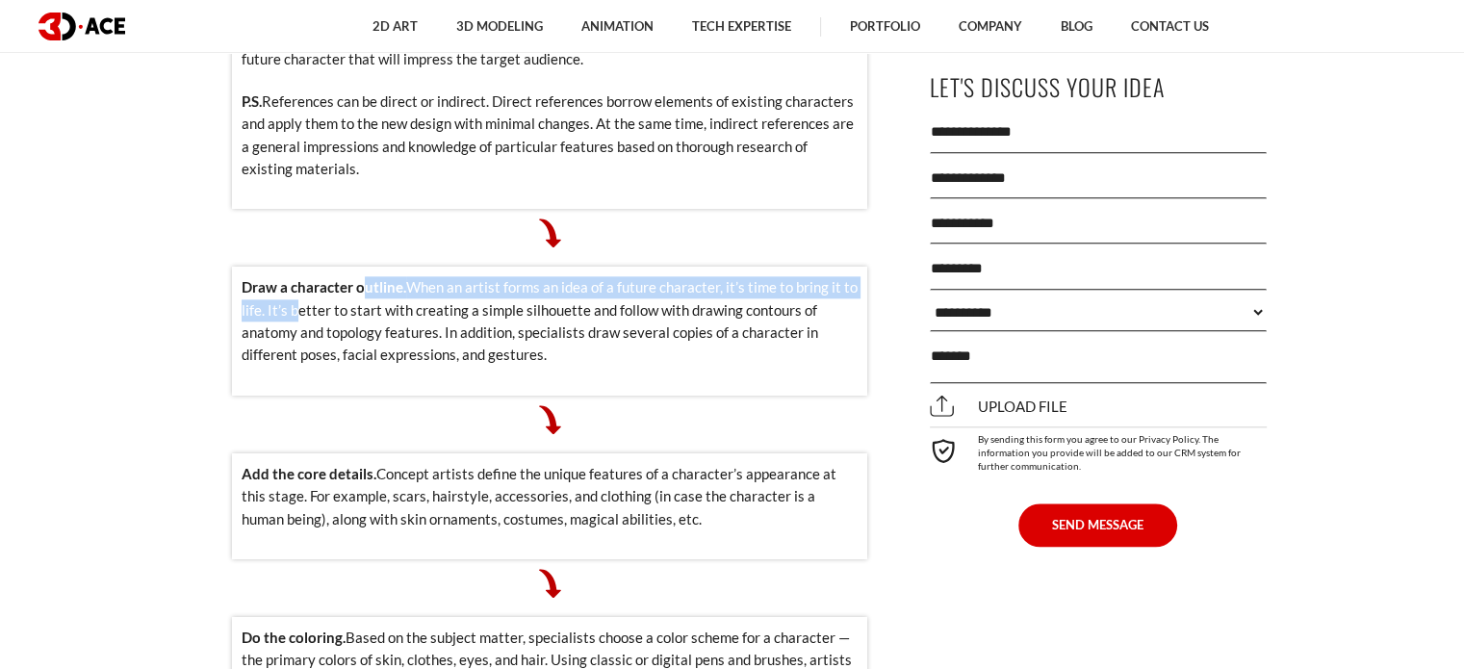
drag, startPoint x: 290, startPoint y: 260, endPoint x: 365, endPoint y: 242, distance: 77.3
click at [365, 276] on p "Draw a character outline. When an artist forms an idea of a future character, i…" at bounding box center [550, 321] width 616 height 90
click at [365, 278] on strong "Draw a character outline." at bounding box center [324, 286] width 165 height 17
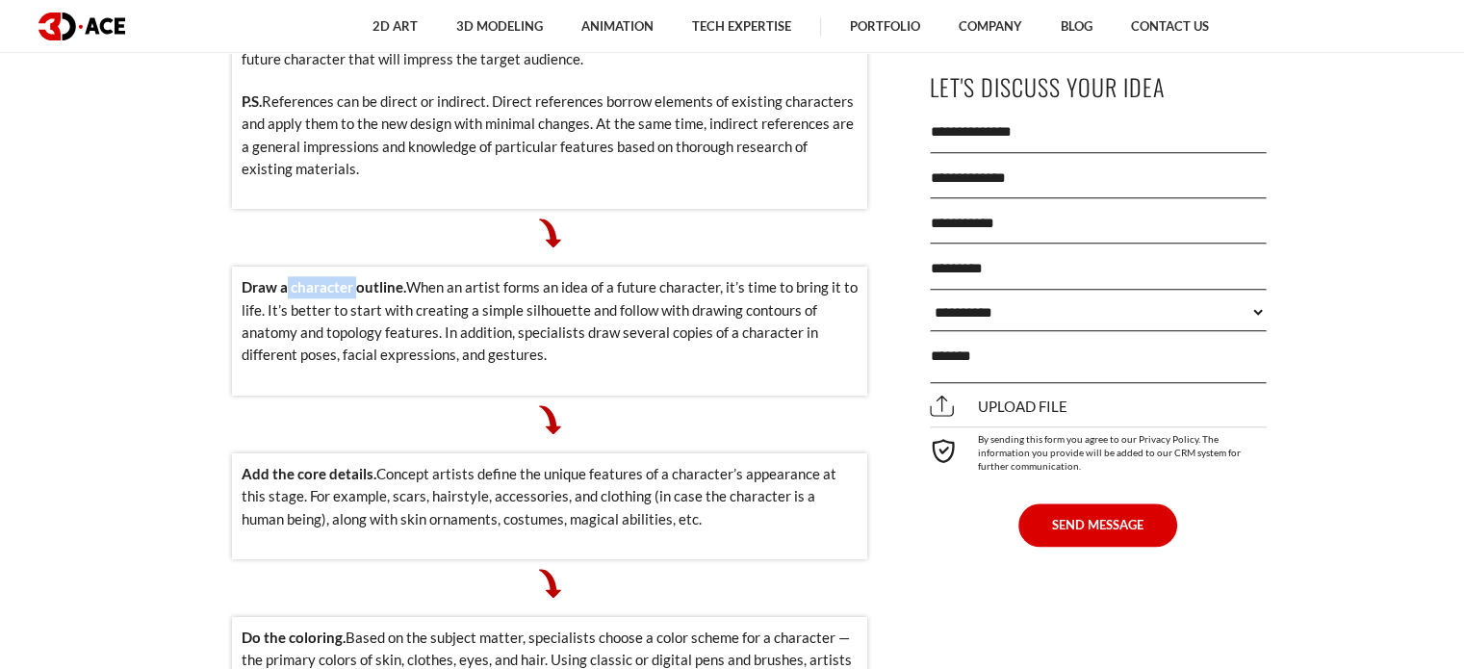
drag, startPoint x: 287, startPoint y: 244, endPoint x: 357, endPoint y: 242, distance: 70.3
click at [357, 278] on strong "Draw a character outline." at bounding box center [324, 286] width 165 height 17
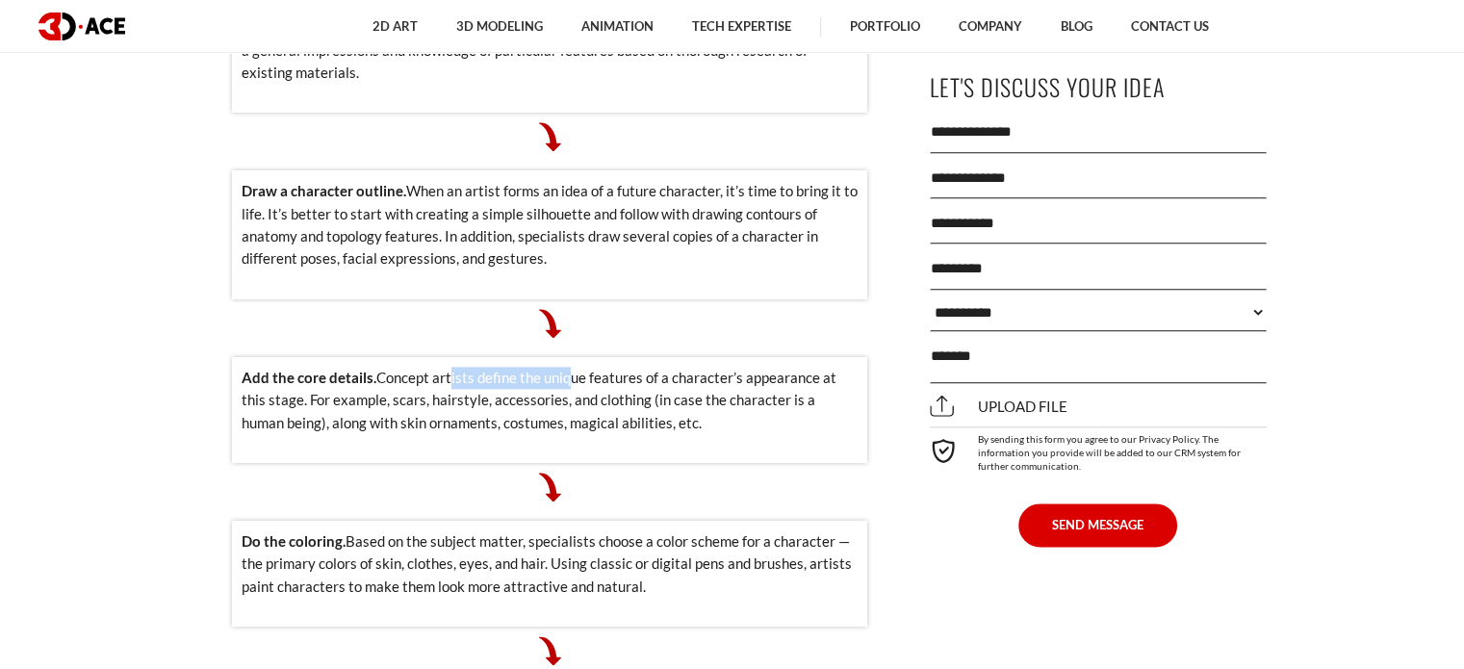
drag, startPoint x: 445, startPoint y: 333, endPoint x: 568, endPoint y: 332, distance: 123.2
click at [567, 367] on p "Add the core details. Concept artists define the unique features of a character…" at bounding box center [550, 400] width 616 height 67
click at [568, 367] on p "Add the core details. Concept artists define the unique features of a character…" at bounding box center [550, 400] width 616 height 67
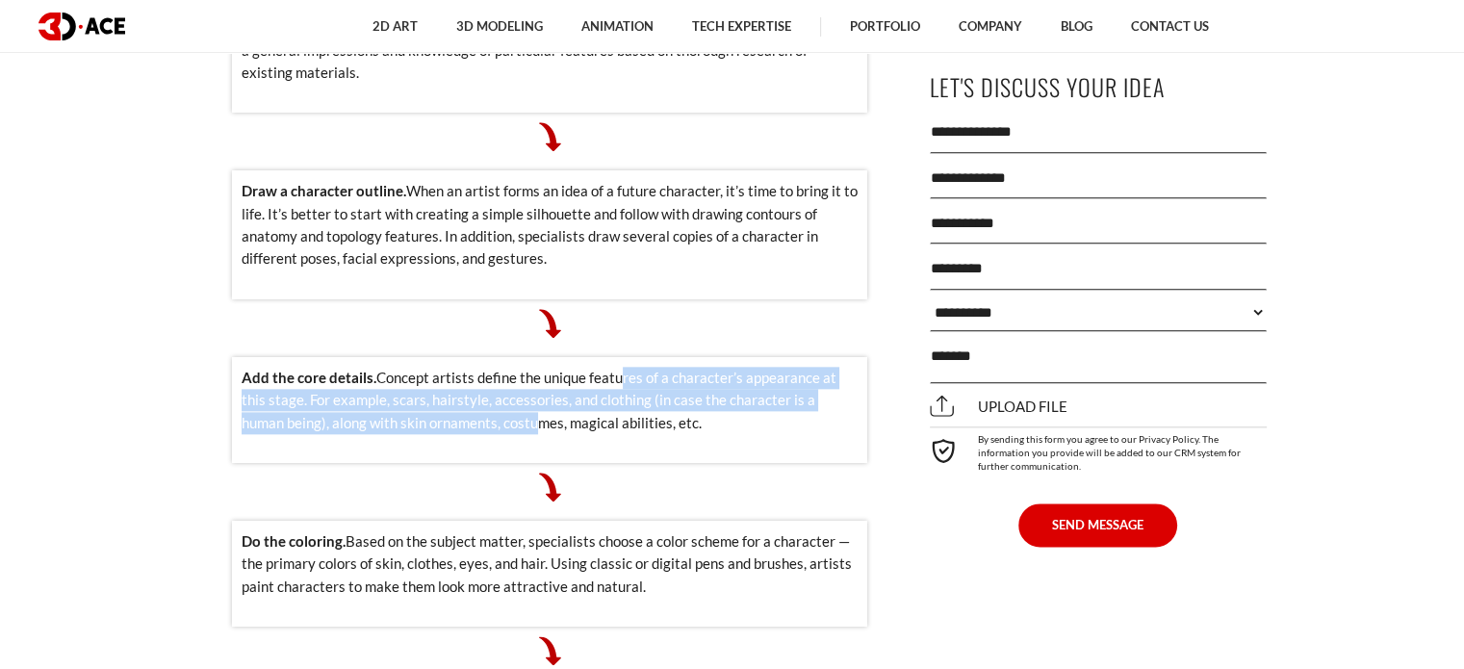
drag, startPoint x: 481, startPoint y: 371, endPoint x: 616, endPoint y: 342, distance: 137.8
click at [616, 367] on p "Add the core details. Concept artists define the unique features of a character…" at bounding box center [550, 400] width 616 height 67
click at [614, 367] on p "Add the core details. Concept artists define the unique features of a character…" at bounding box center [550, 400] width 616 height 67
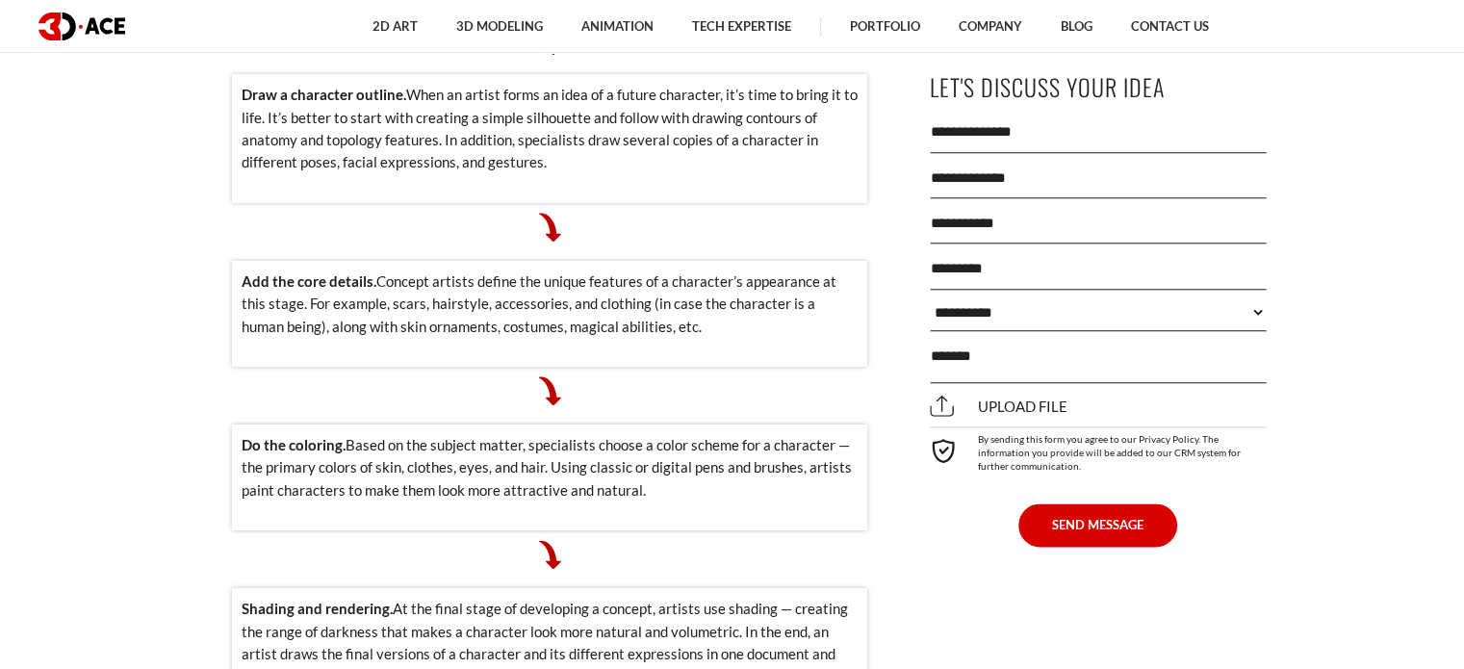
scroll to position [2503, 0]
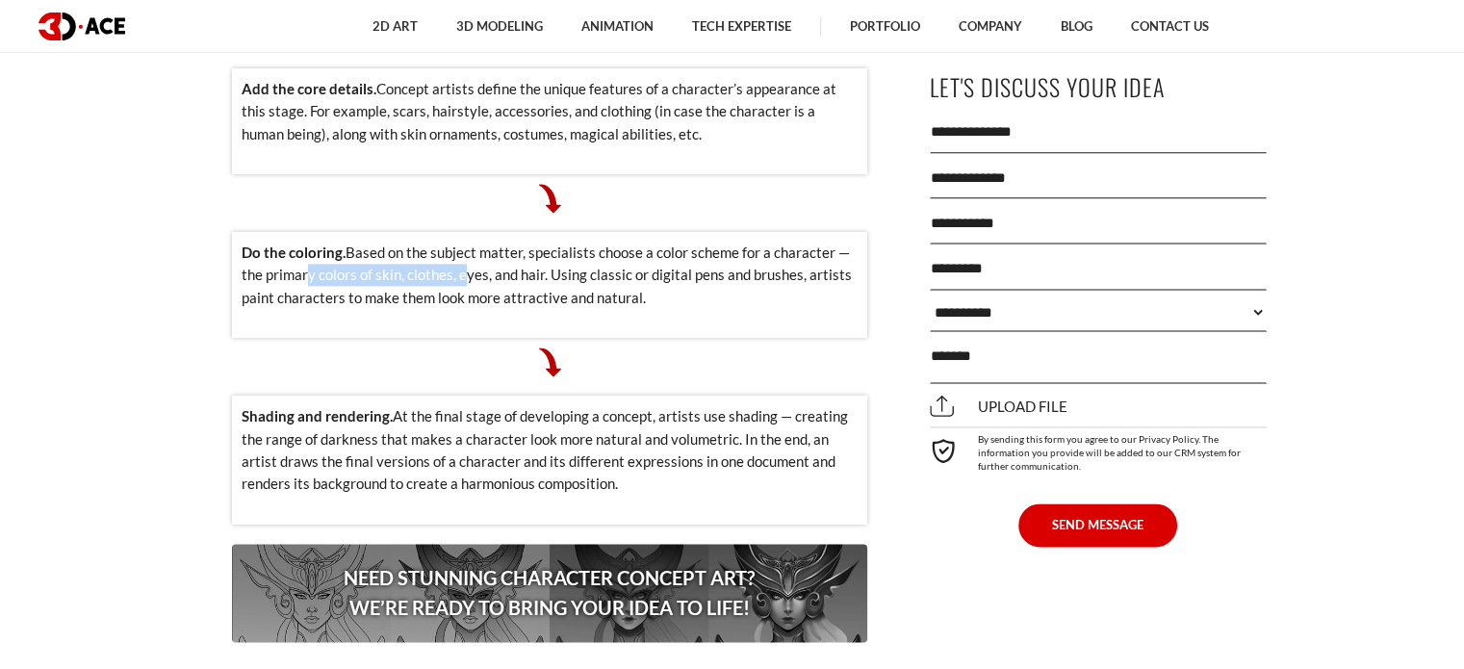
drag, startPoint x: 301, startPoint y: 222, endPoint x: 479, endPoint y: 230, distance: 178.2
click at [473, 242] on p "Do the coloring. Based on the subject matter, specialists choose a color scheme…" at bounding box center [550, 275] width 616 height 67
click at [480, 242] on p "Do the coloring. Based on the subject matter, specialists choose a color scheme…" at bounding box center [550, 275] width 616 height 67
click at [526, 242] on p "Do the coloring. Based on the subject matter, specialists choose a color scheme…" at bounding box center [550, 275] width 616 height 67
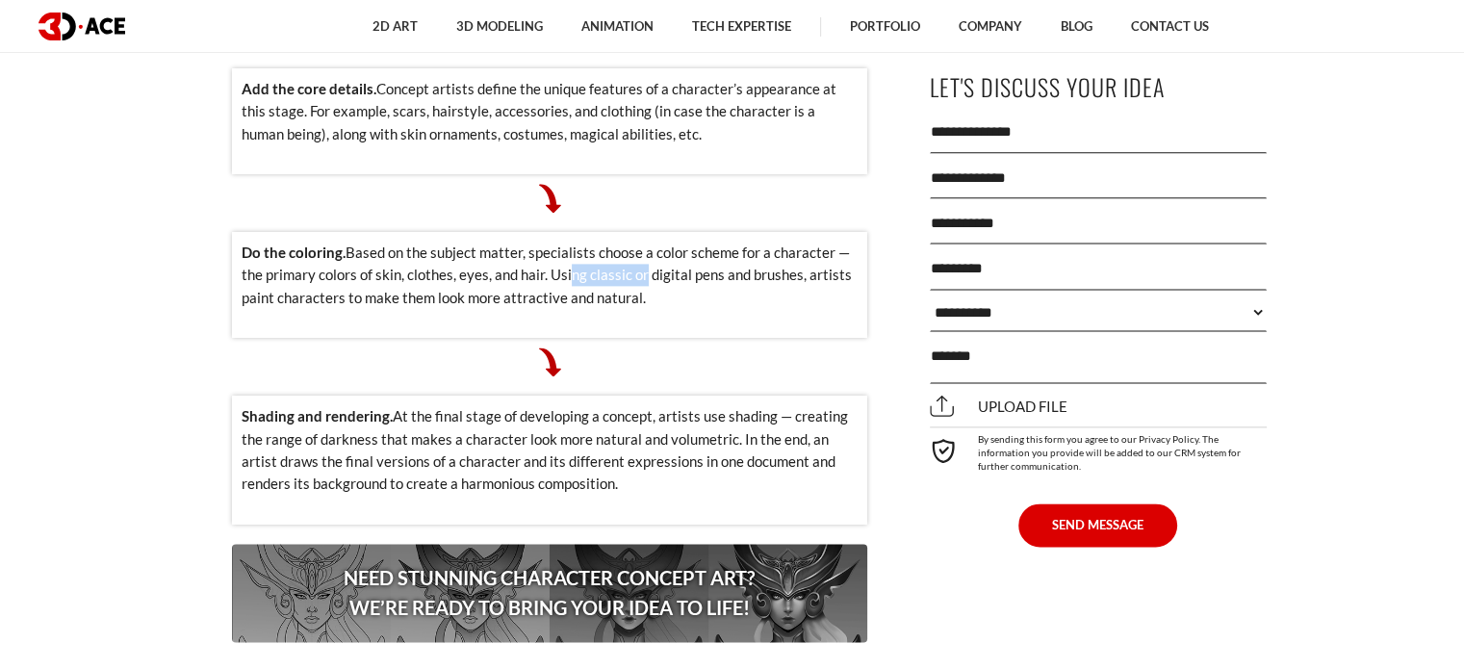
drag, startPoint x: 563, startPoint y: 230, endPoint x: 641, endPoint y: 232, distance: 78.0
click at [640, 242] on p "Do the coloring. Based on the subject matter, specialists choose a color scheme…" at bounding box center [550, 275] width 616 height 67
drag, startPoint x: 641, startPoint y: 232, endPoint x: 626, endPoint y: 244, distance: 19.8
click at [640, 242] on p "Do the coloring. Based on the subject matter, specialists choose a color scheme…" at bounding box center [550, 275] width 616 height 67
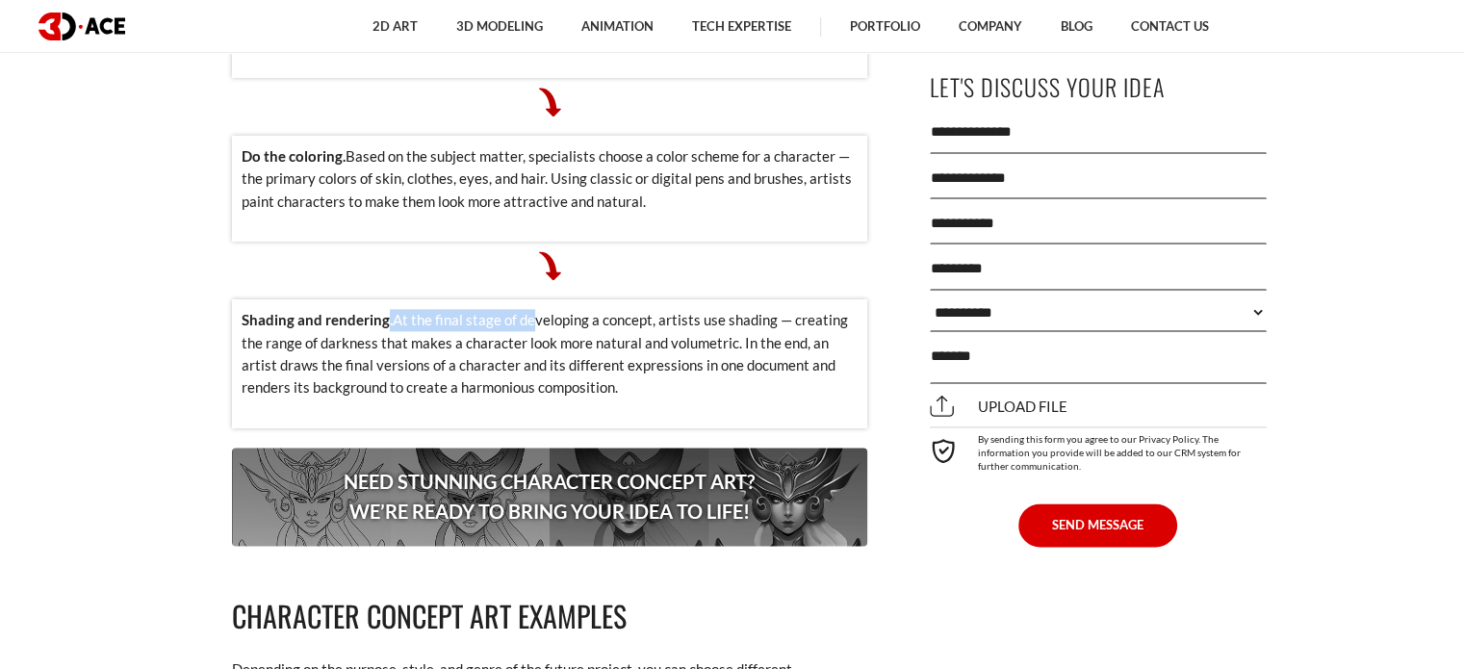
drag, startPoint x: 418, startPoint y: 271, endPoint x: 554, endPoint y: 288, distance: 137.7
click at [544, 309] on p "Shading and rendering. At the final stage of developing a concept, artists use …" at bounding box center [550, 354] width 616 height 90
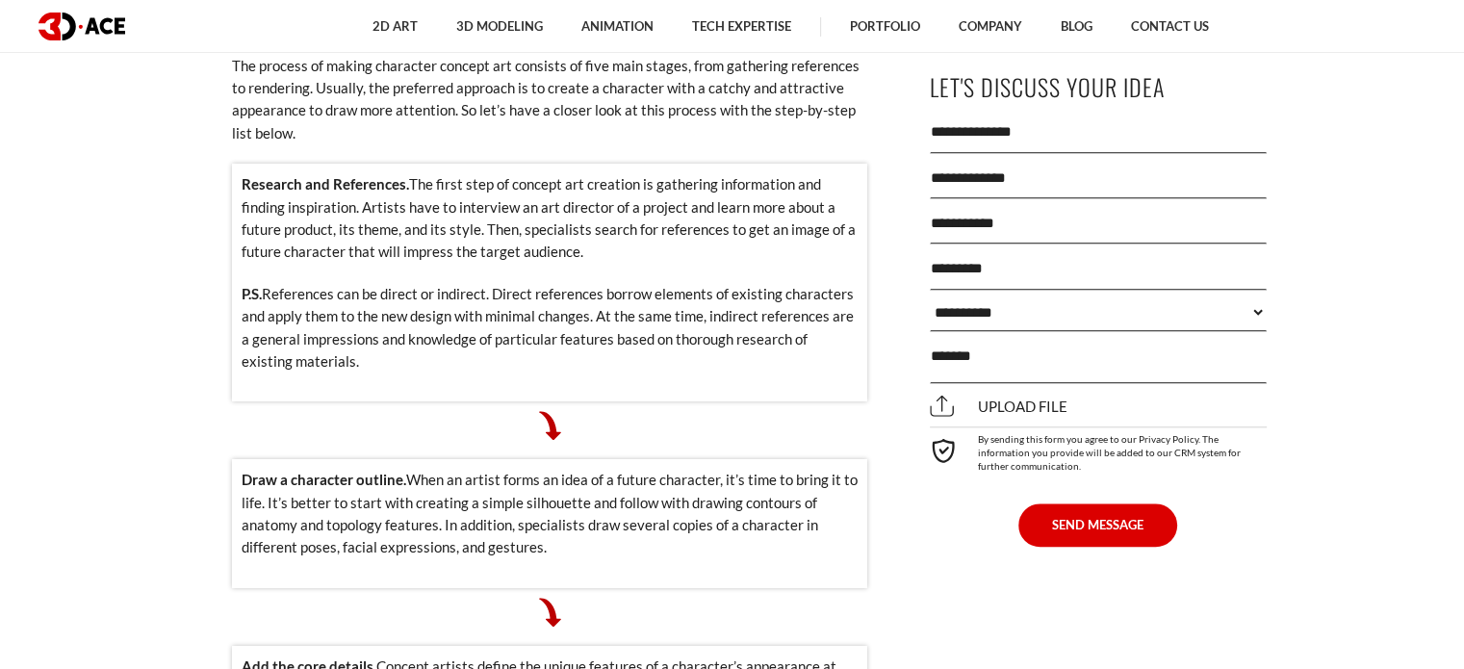
scroll to position [1733, 0]
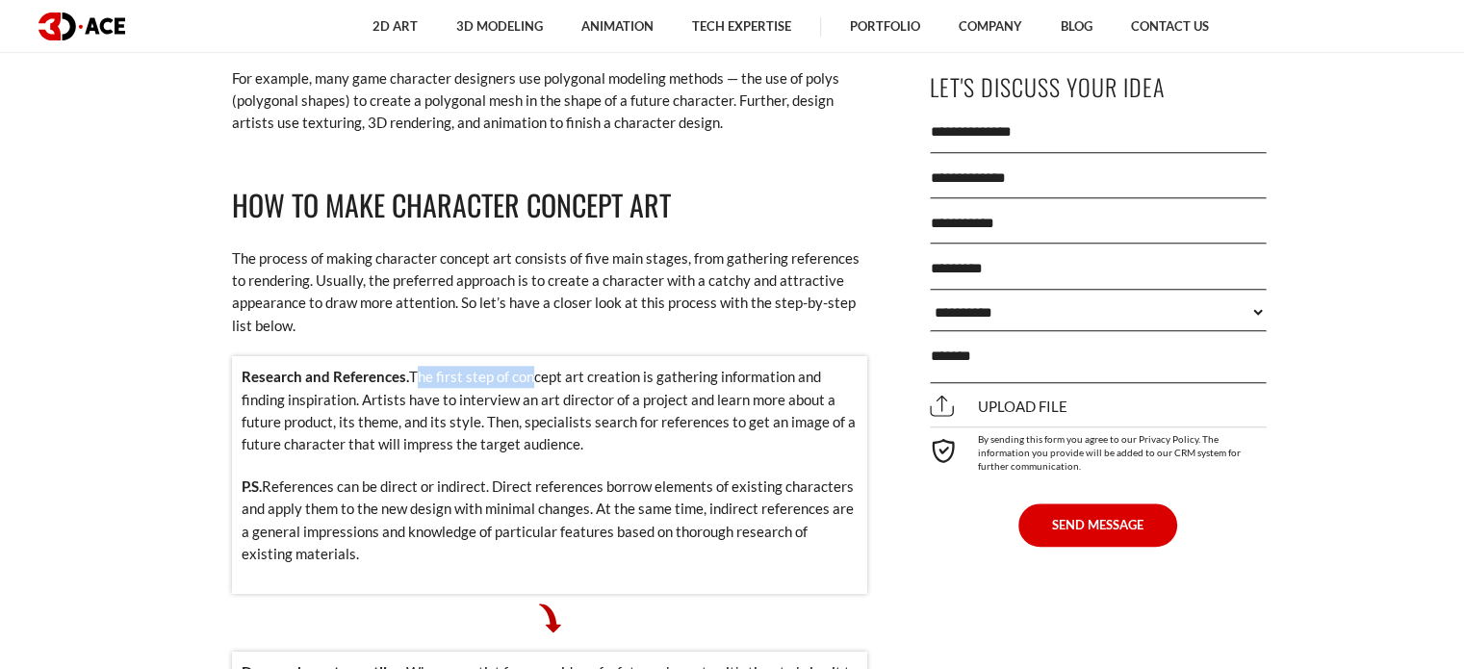
drag, startPoint x: 409, startPoint y: 315, endPoint x: 535, endPoint y: 329, distance: 126.9
click at [535, 356] on div "Research and References. The first step of concept art creation is gathering in…" at bounding box center [549, 475] width 635 height 238
click at [541, 366] on p "Research and References. The first step of concept art creation is gathering in…" at bounding box center [550, 411] width 616 height 90
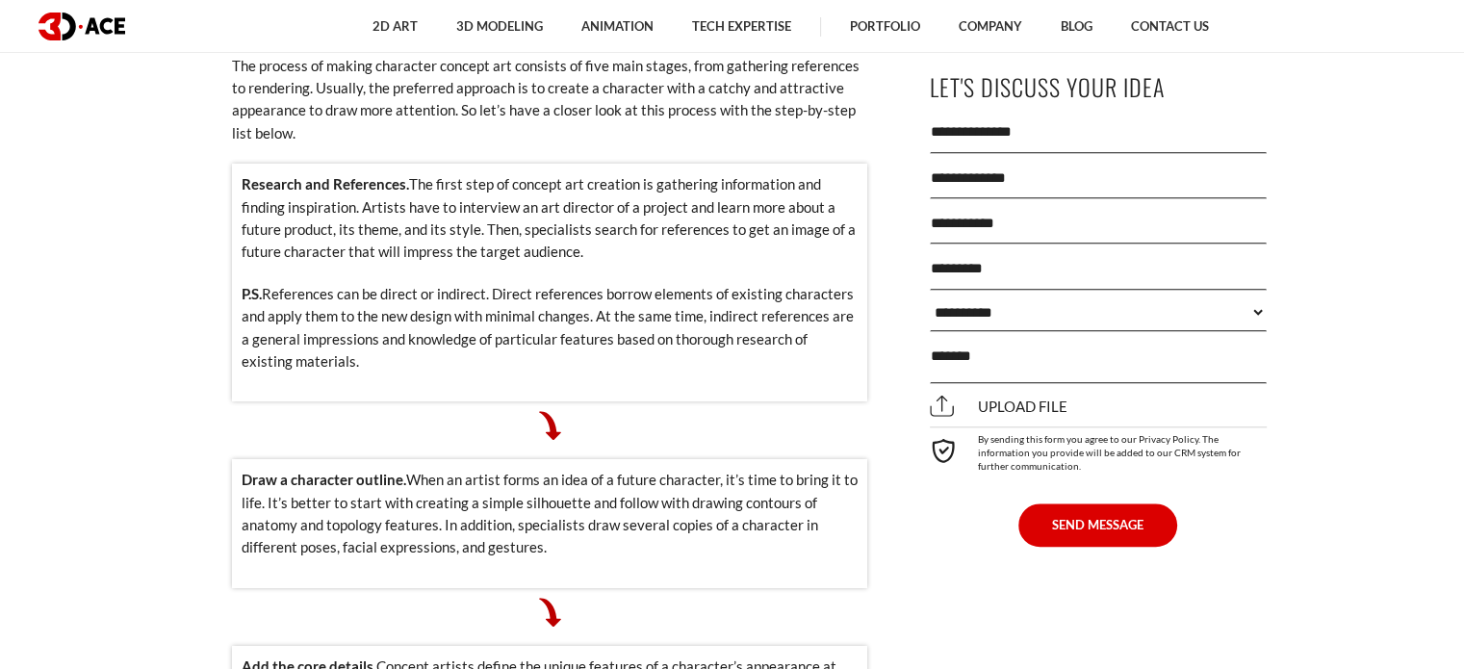
scroll to position [1829, 0]
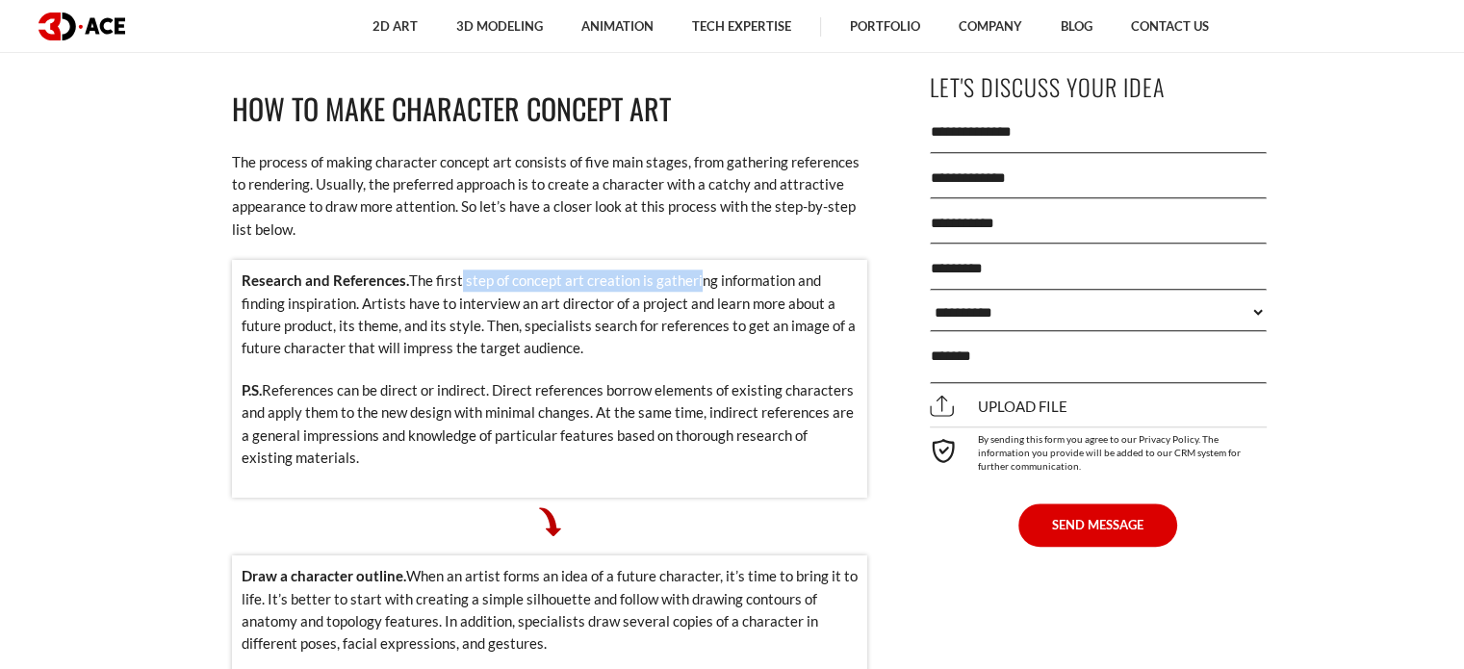
drag, startPoint x: 528, startPoint y: 224, endPoint x: 692, endPoint y: 223, distance: 163.6
click at [692, 260] on div "Research and References. The first step of concept art creation is gathering in…" at bounding box center [549, 379] width 635 height 238
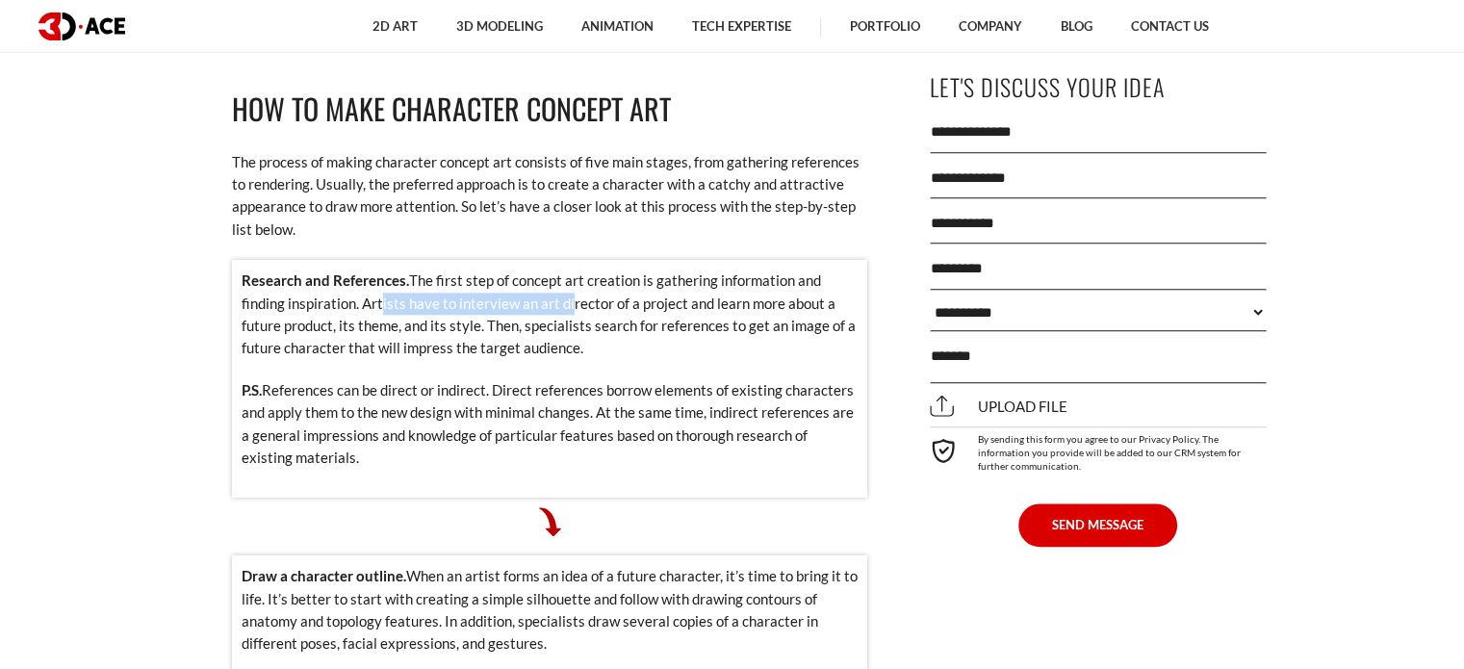
drag, startPoint x: 385, startPoint y: 259, endPoint x: 574, endPoint y: 260, distance: 188.7
click at [574, 270] on p "Research and References. The first step of concept art creation is gathering in…" at bounding box center [550, 315] width 616 height 90
drag, startPoint x: 441, startPoint y: 261, endPoint x: 551, endPoint y: 249, distance: 110.3
click at [551, 270] on p "Research and References. The first step of concept art creation is gathering in…" at bounding box center [550, 315] width 616 height 90
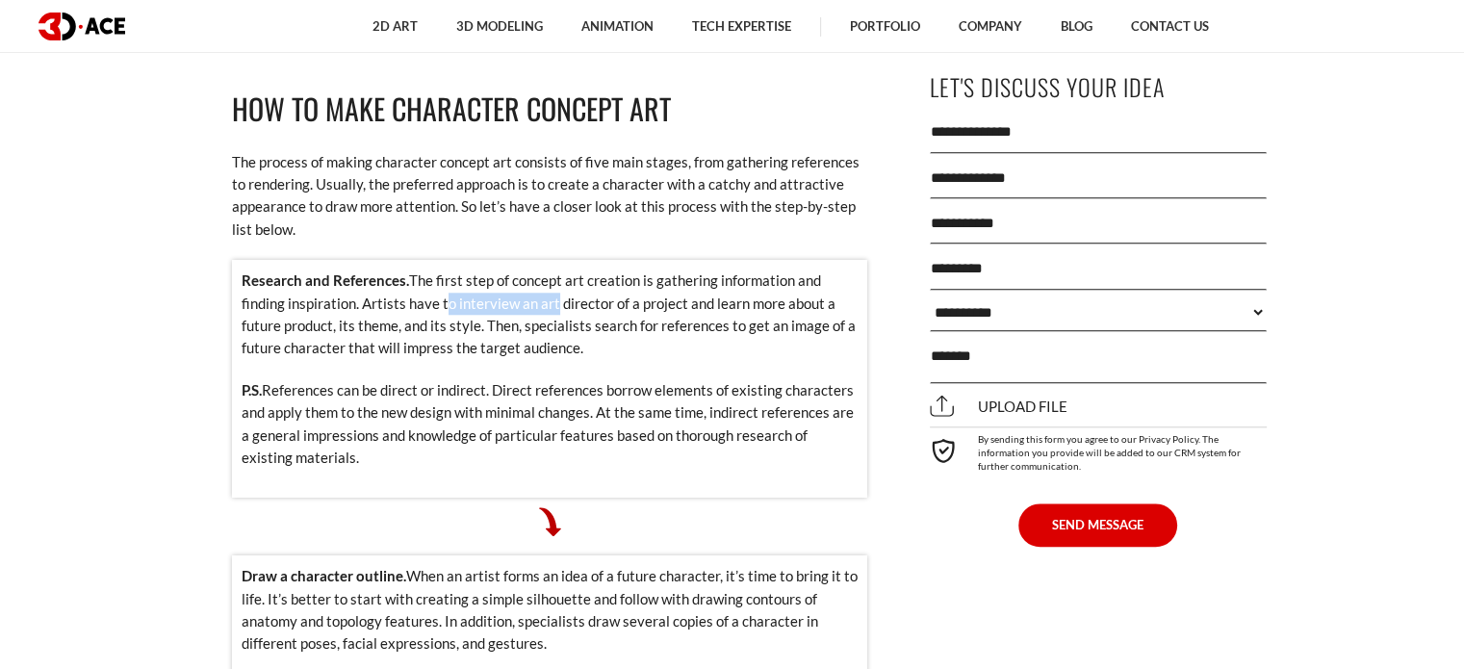
drag, startPoint x: 551, startPoint y: 249, endPoint x: 458, endPoint y: 257, distance: 92.7
click at [550, 270] on p "Research and References. The first step of concept art creation is gathering in…" at bounding box center [550, 315] width 616 height 90
click at [431, 270] on p "Research and References. The first step of concept art creation is gathering in…" at bounding box center [550, 315] width 616 height 90
drag, startPoint x: 358, startPoint y: 257, endPoint x: 472, endPoint y: 266, distance: 113.9
click at [472, 270] on p "Research and References. The first step of concept art creation is gathering in…" at bounding box center [550, 315] width 616 height 90
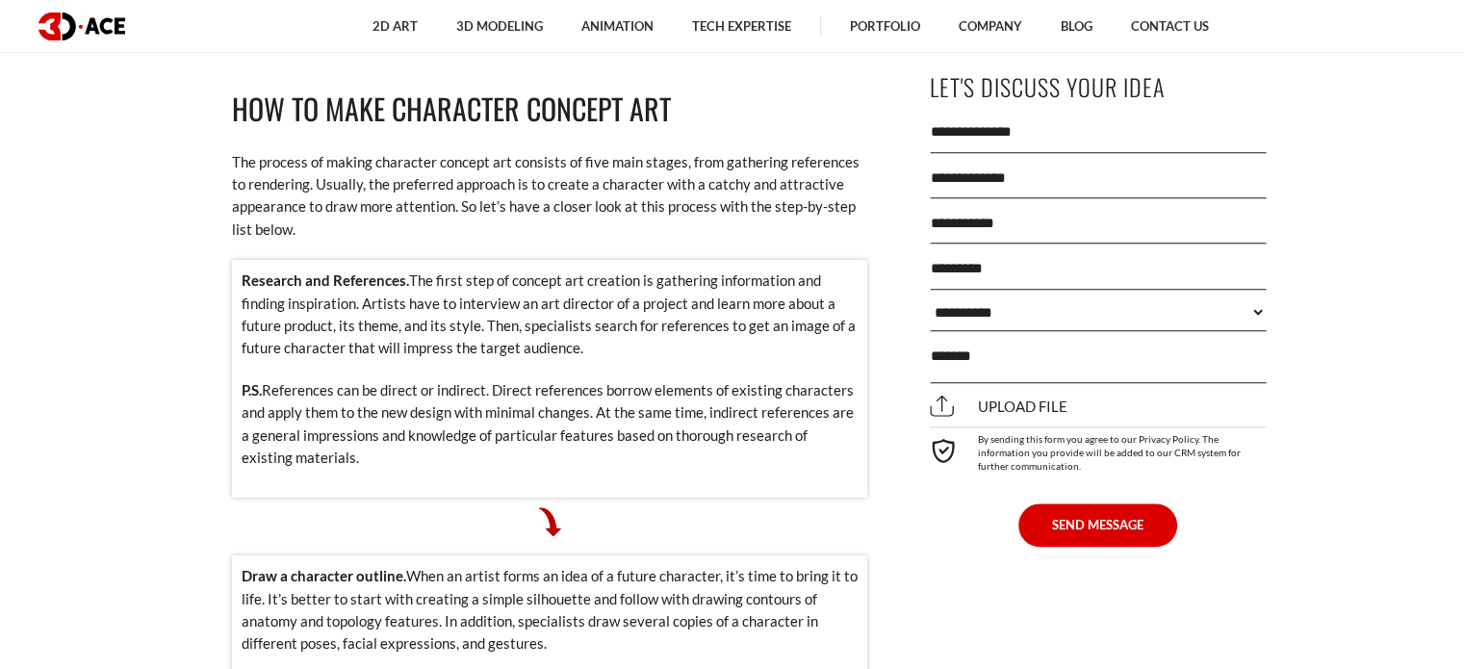
drag, startPoint x: 463, startPoint y: 293, endPoint x: 379, endPoint y: 303, distance: 84.4
click at [463, 294] on p "Research and References. The first step of concept art creation is gathering in…" at bounding box center [550, 315] width 616 height 90
drag, startPoint x: 362, startPoint y: 341, endPoint x: 476, endPoint y: 347, distance: 113.7
click at [476, 379] on p "P.S. References can be direct or indirect. Direct references borrow elements of…" at bounding box center [550, 424] width 616 height 90
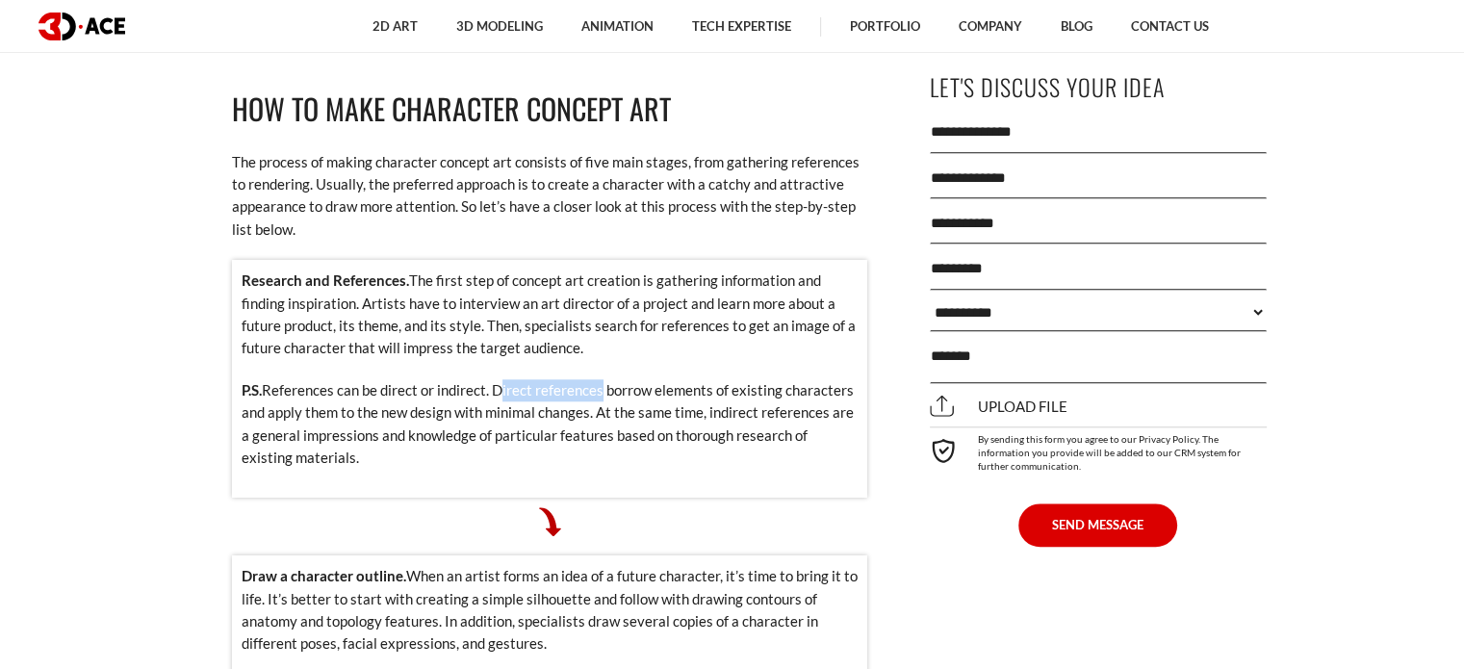
drag, startPoint x: 498, startPoint y: 347, endPoint x: 622, endPoint y: 349, distance: 124.2
click at [618, 379] on p "P.S. References can be direct or indirect. Direct references borrow elements of…" at bounding box center [550, 424] width 616 height 90
click at [622, 379] on p "P.S. References can be direct or indirect. Direct references borrow elements of…" at bounding box center [550, 424] width 616 height 90
